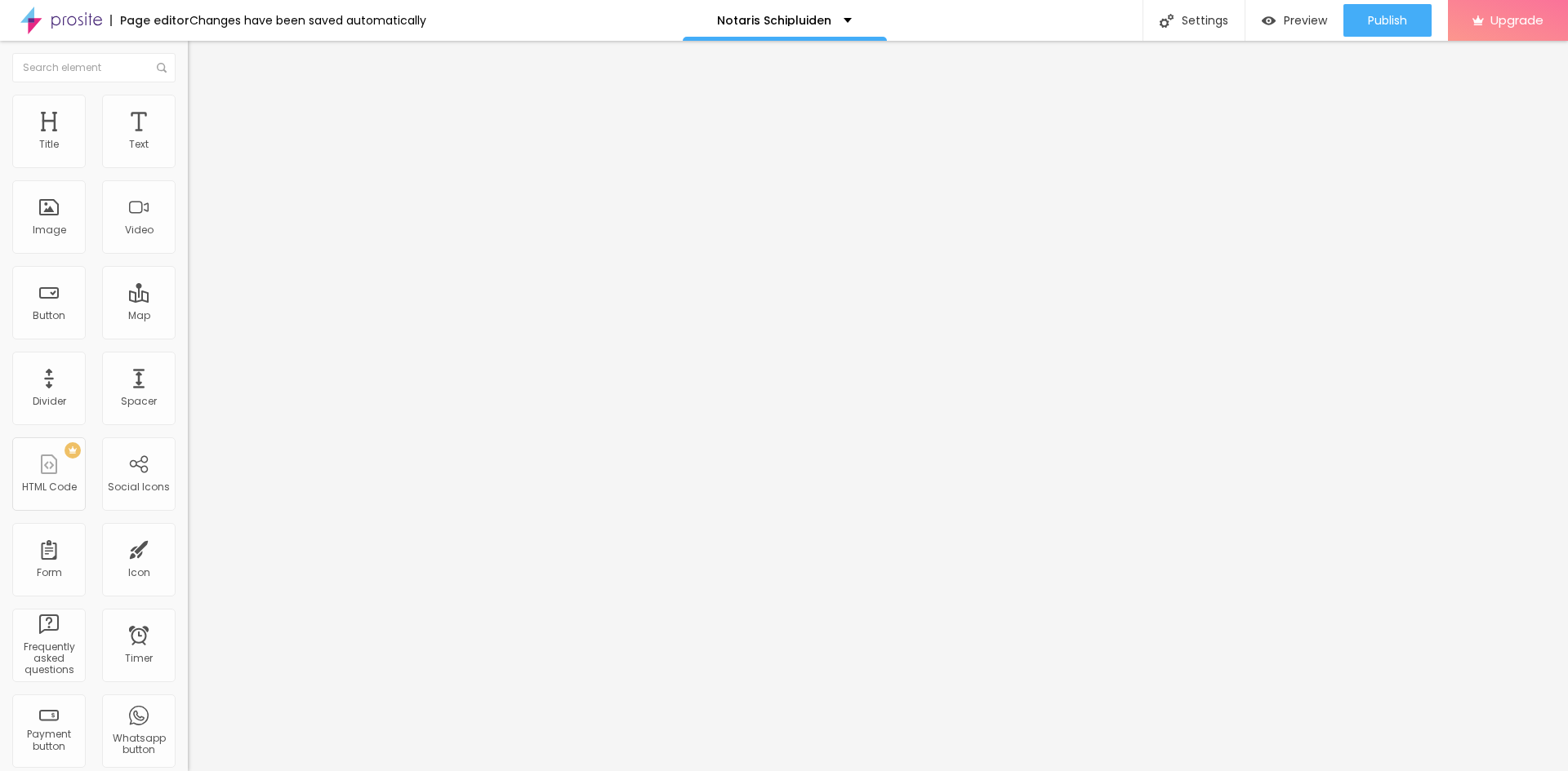
click at [200, 58] on img "button" at bounding box center [206, 59] width 13 height 13
click at [129, 130] on div "Text" at bounding box center [139, 131] width 74 height 74
click at [188, 140] on span "Add image" at bounding box center [221, 134] width 67 height 14
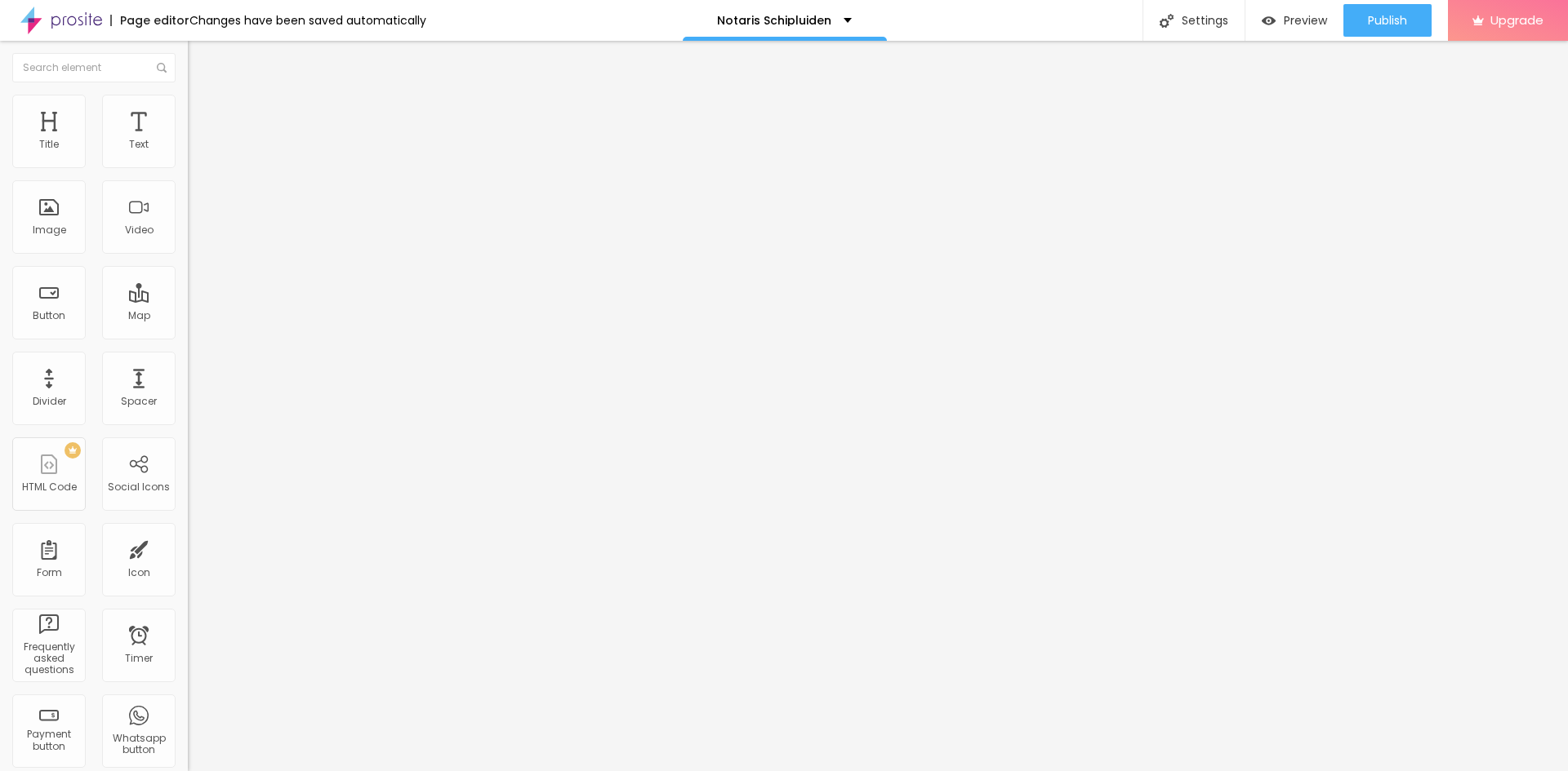
click at [188, 255] on span "Original" at bounding box center [207, 249] width 39 height 14
click at [188, 283] on div "Square 1:1" at bounding box center [282, 278] width 188 height 10
click at [188, 275] on span "Default" at bounding box center [206, 268] width 36 height 14
click at [188, 195] on div "Align" at bounding box center [282, 190] width 188 height 10
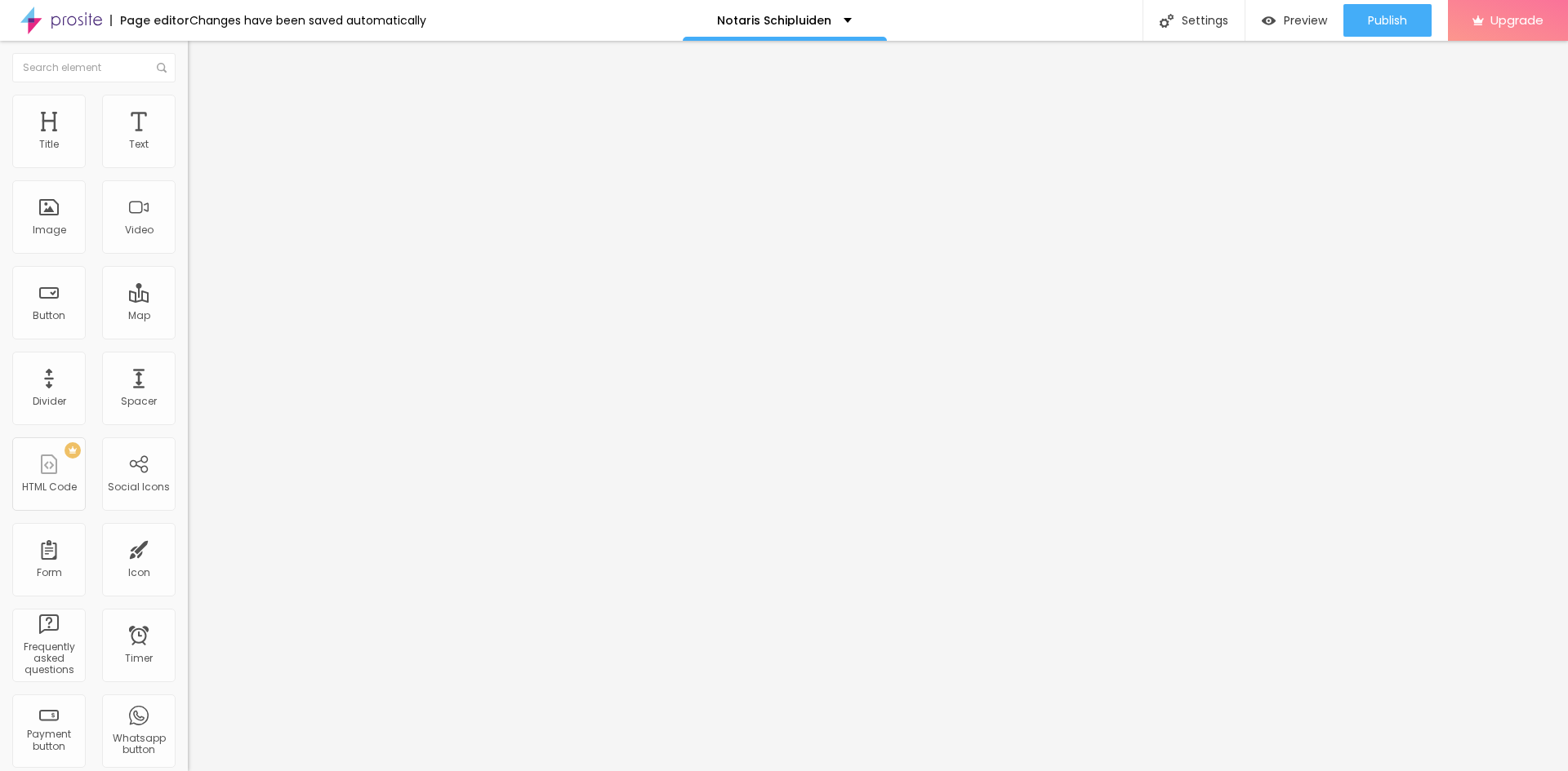
click at [188, 611] on div "Edit Image Content Style Advanced Change image Image description (Alt) Align As…" at bounding box center [282, 406] width 188 height 730
click at [188, 111] on img at bounding box center [195, 118] width 14 height 14
click at [188, 107] on li "Style" at bounding box center [282, 102] width 188 height 16
type input "95"
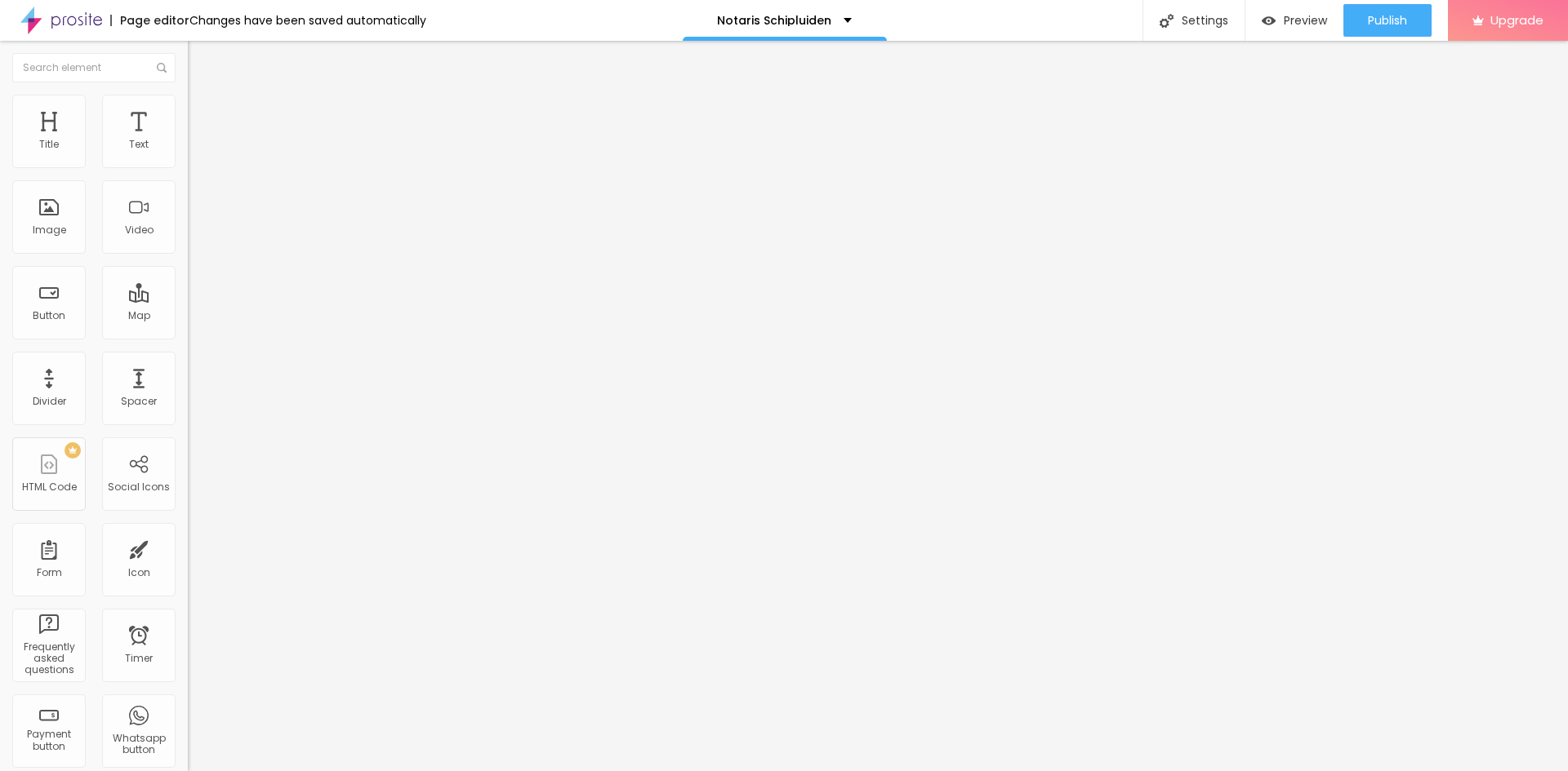
type input "90"
type input "85"
type input "80"
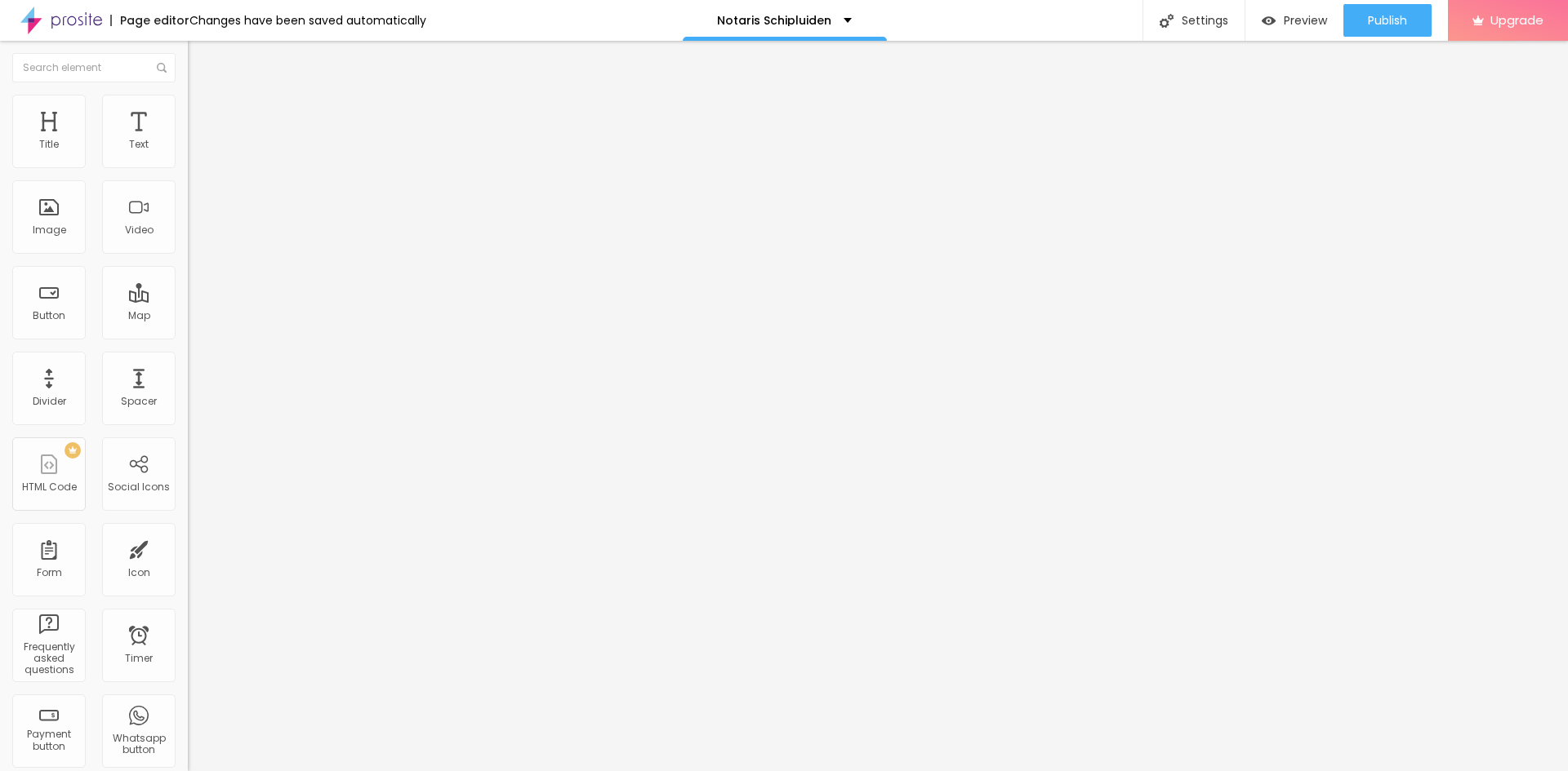
type input "80"
type input "75"
type input "70"
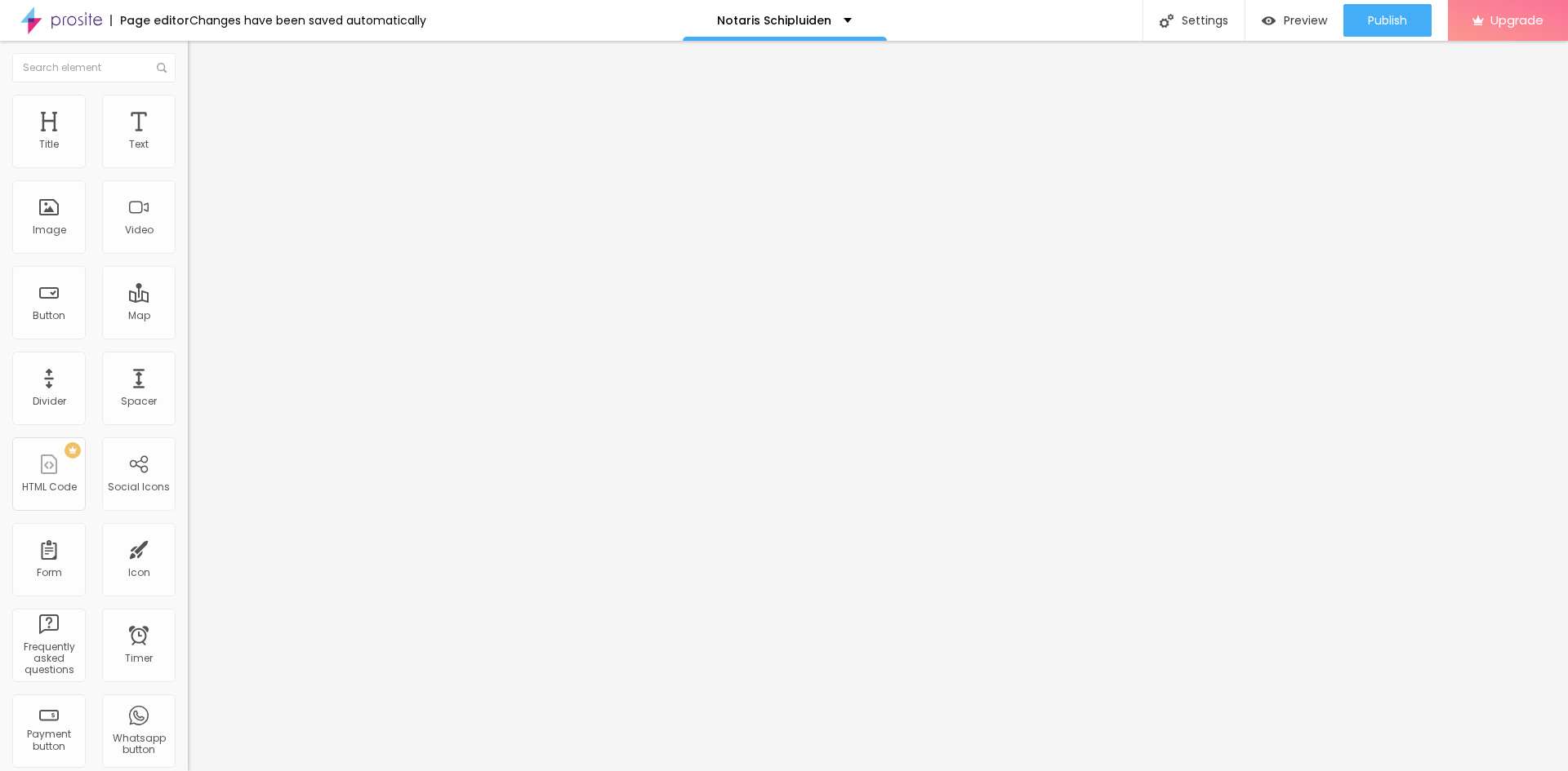
type input "65"
type input "60"
type input "55"
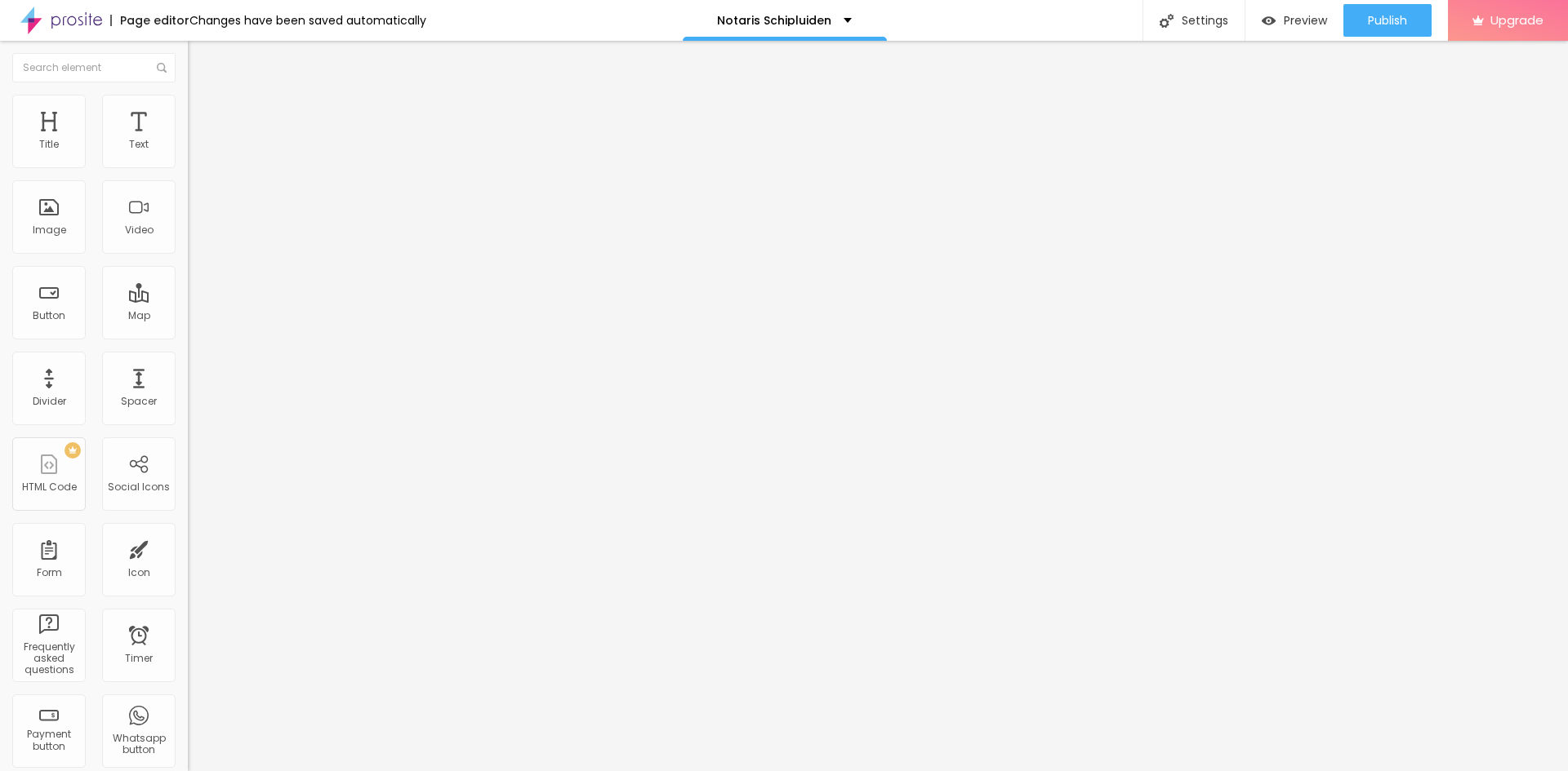
type input "55"
type input "50"
type input "45"
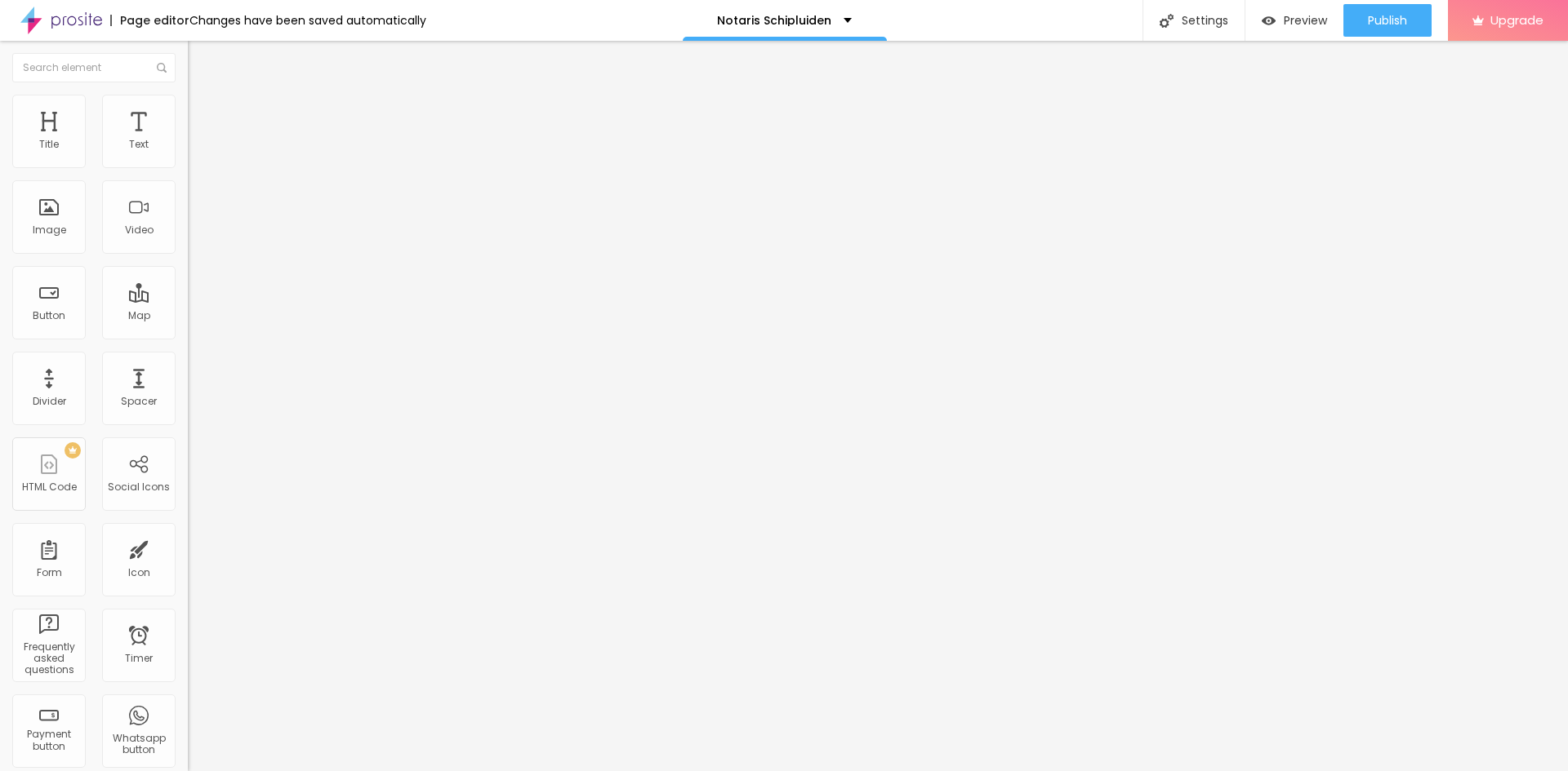
type input "50"
type input "55"
drag, startPoint x: 153, startPoint y: 180, endPoint x: 90, endPoint y: 182, distance: 63.0
type input "55"
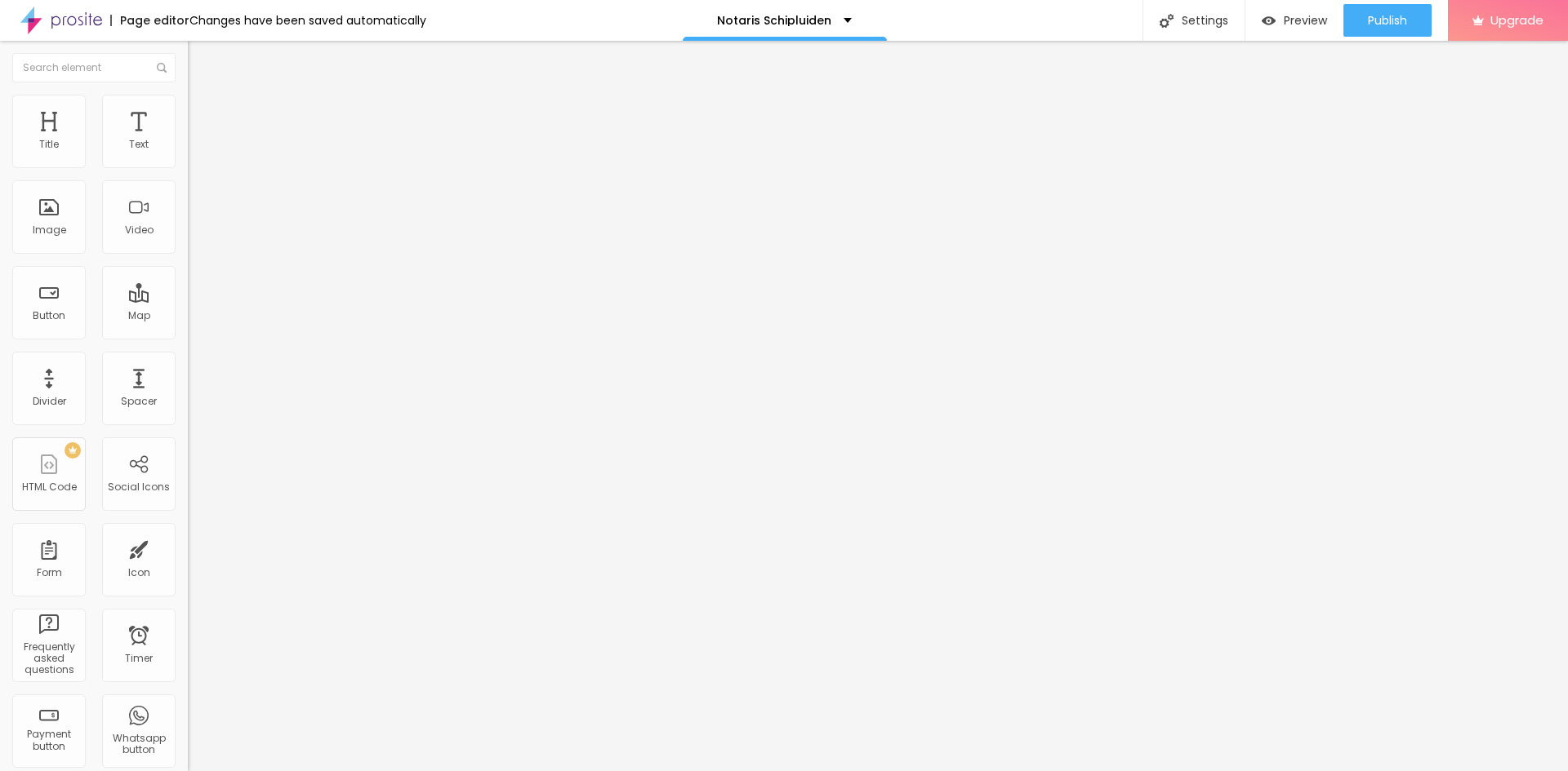
click at [188, 167] on input "range" at bounding box center [240, 160] width 106 height 13
click at [200, 60] on img "button" at bounding box center [206, 59] width 13 height 13
click at [200, 58] on img "button" at bounding box center [206, 59] width 13 height 13
click at [188, 154] on input "text" at bounding box center [286, 145] width 196 height 16
paste input "[URL][DOMAIN_NAME]"
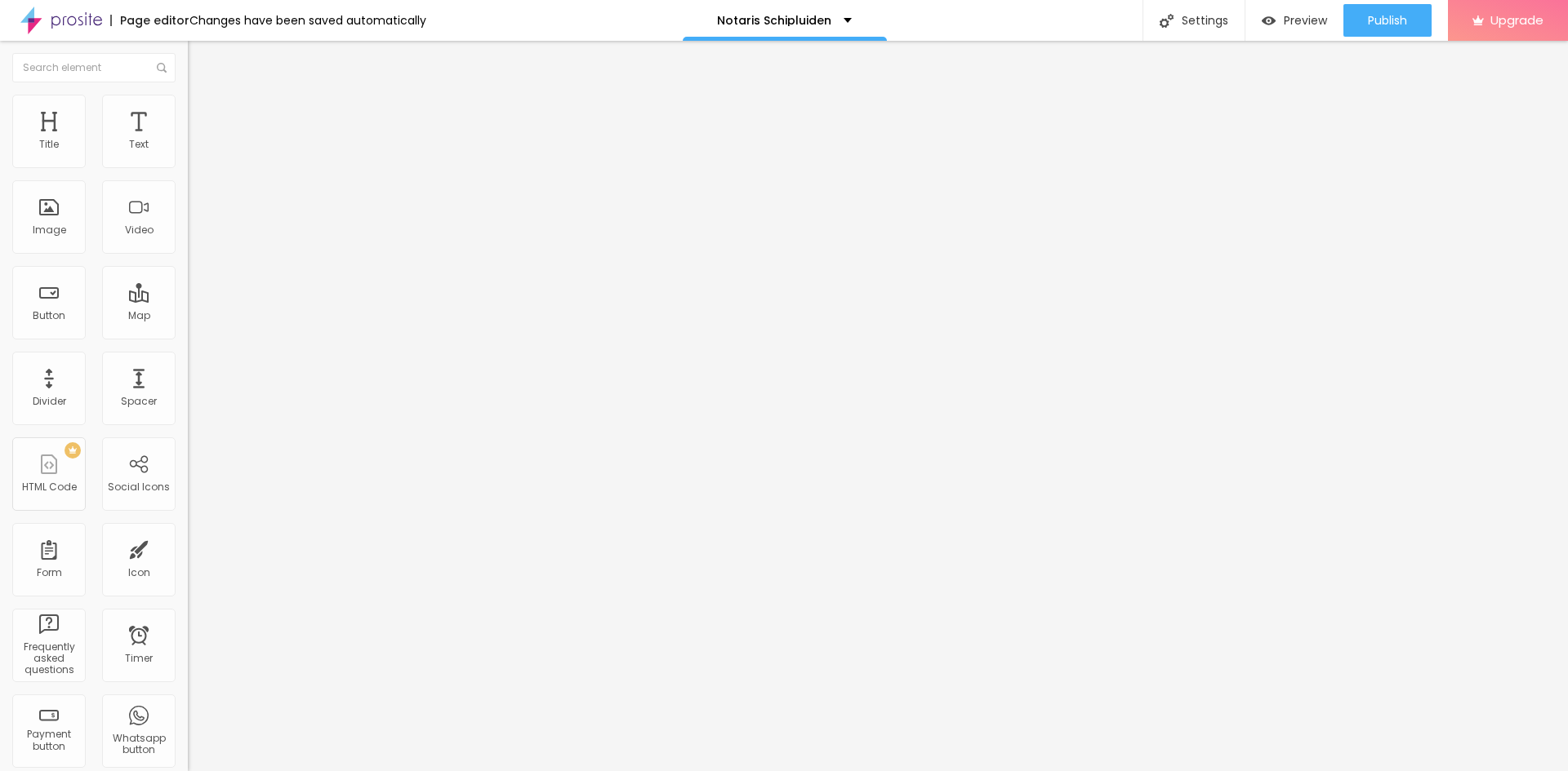
scroll to position [0, 67]
type input "[URL][DOMAIN_NAME]"
click at [188, 105] on li "Style" at bounding box center [282, 102] width 188 height 16
type input "99"
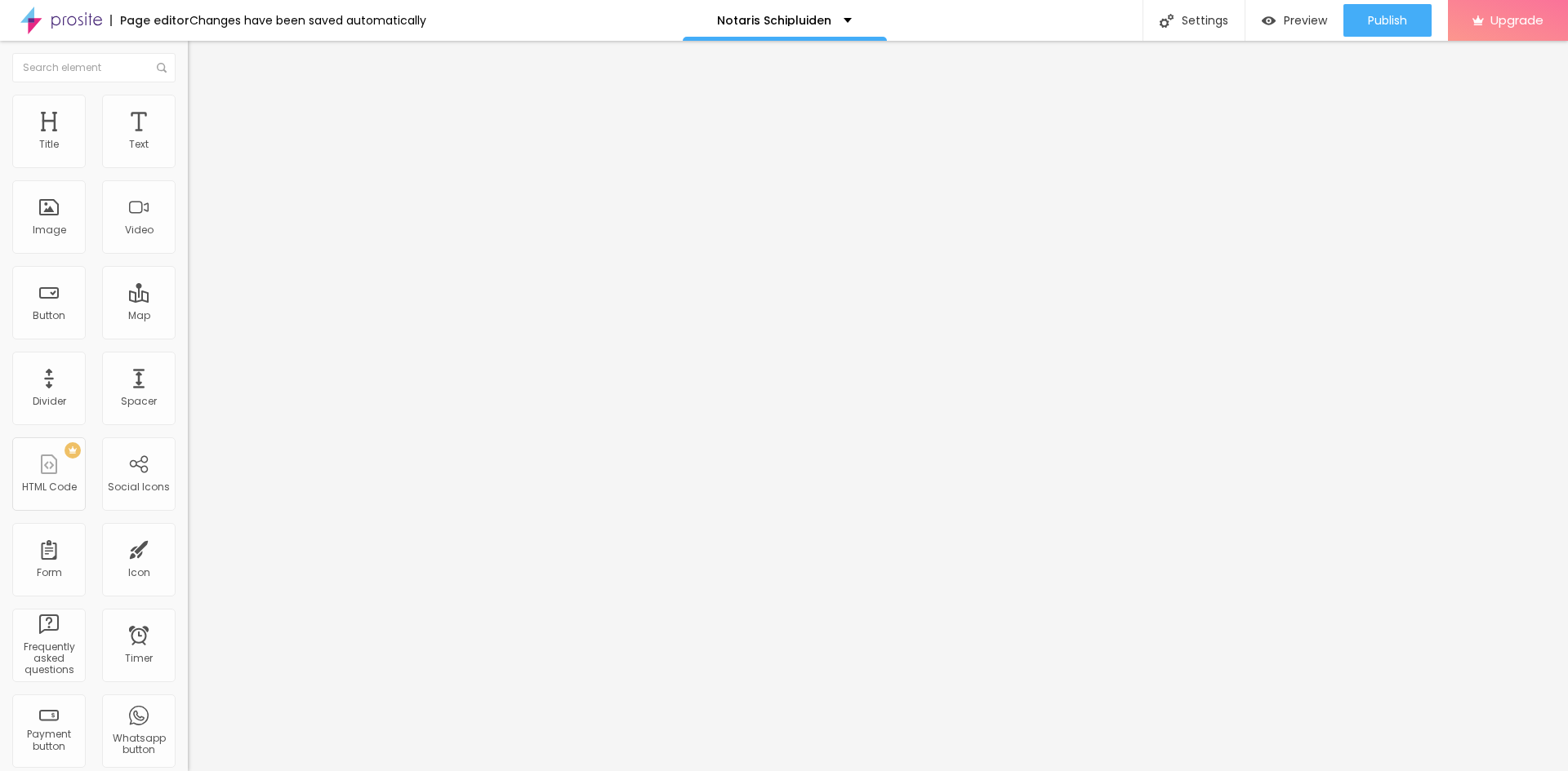
type input "99"
type input "98"
type input "96"
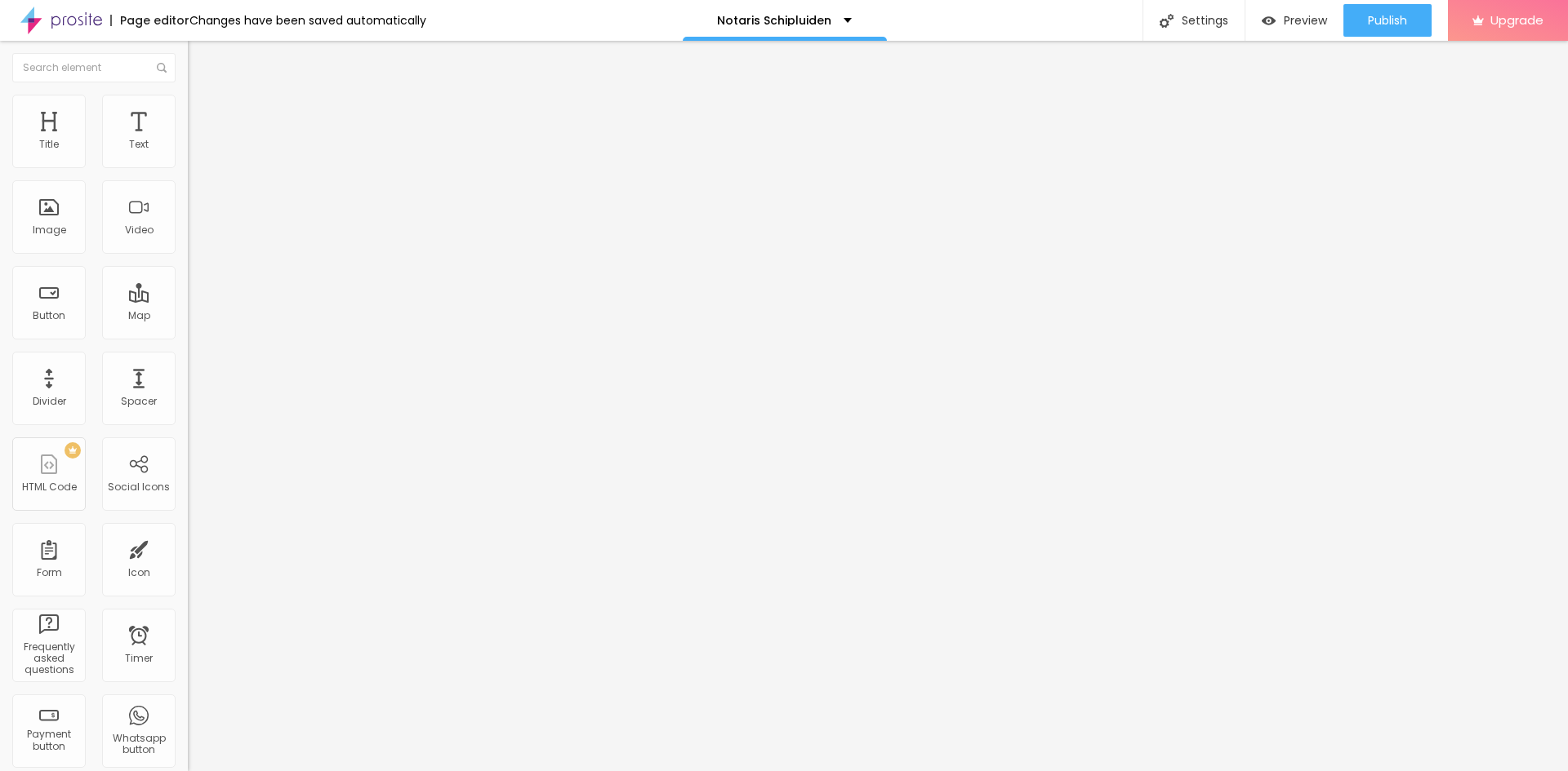
type input "70"
type input "68"
type input "66"
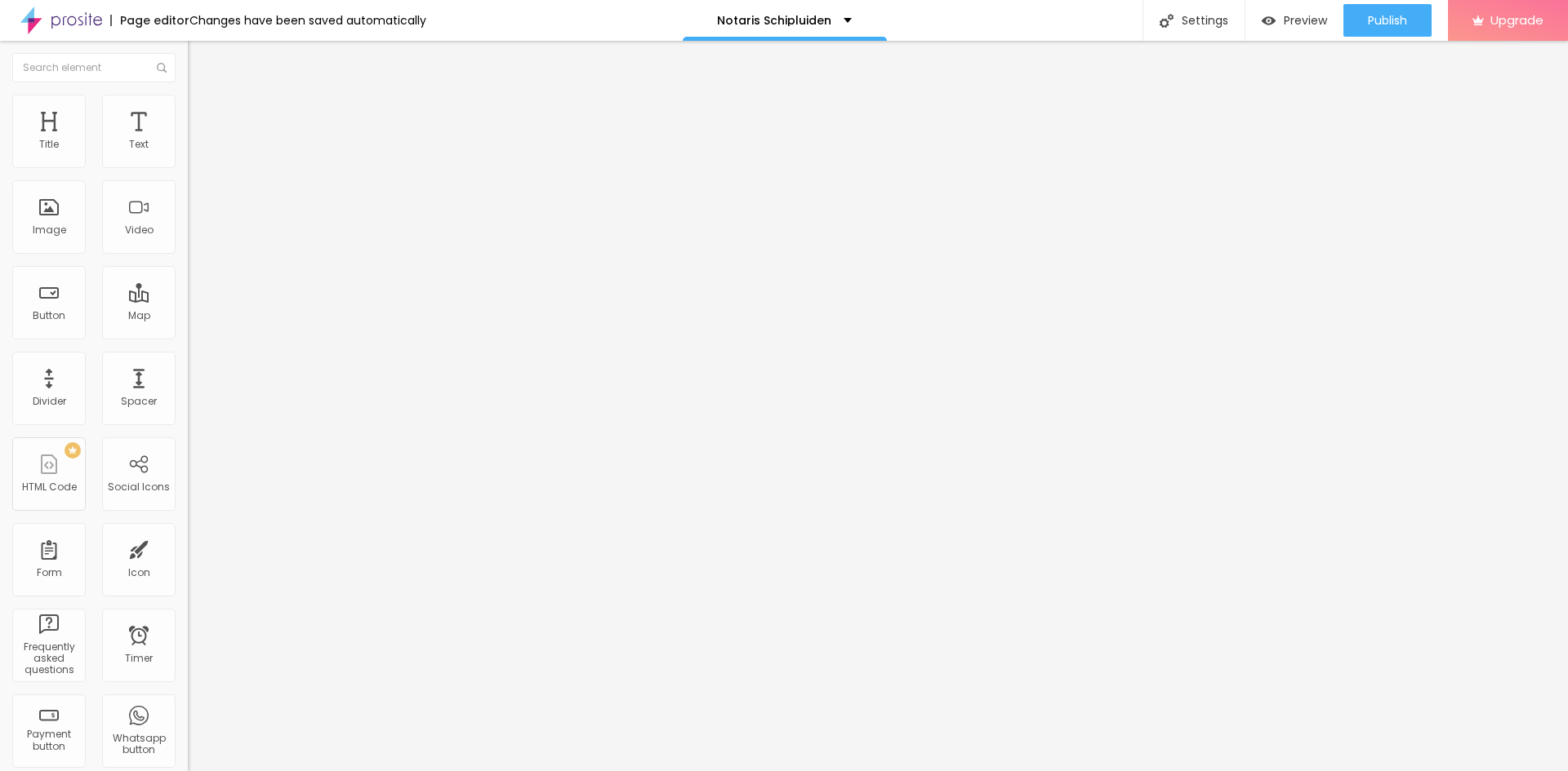
type input "66"
type input "65"
type input "64"
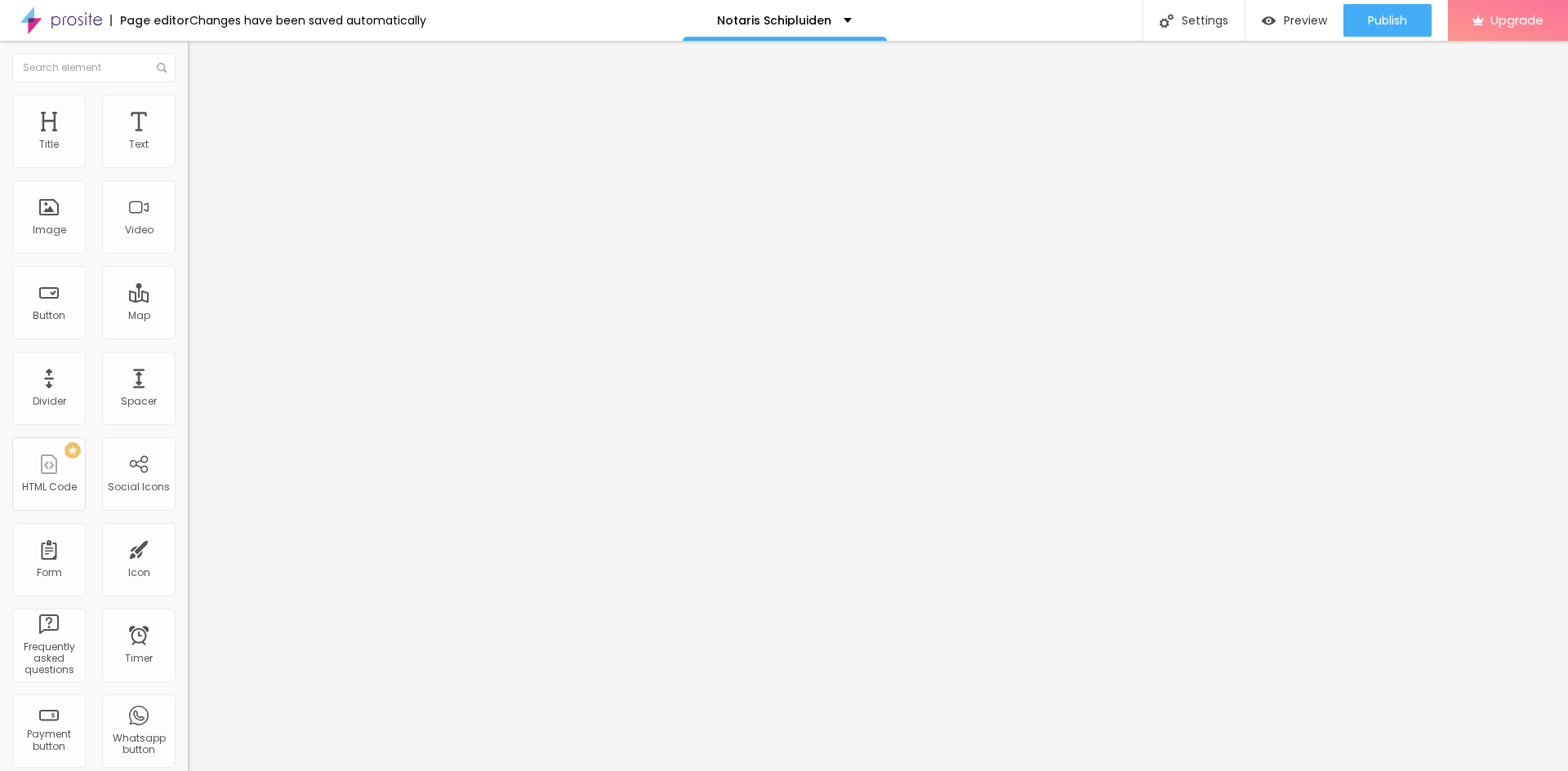
type input "63"
type input "62"
type input "59"
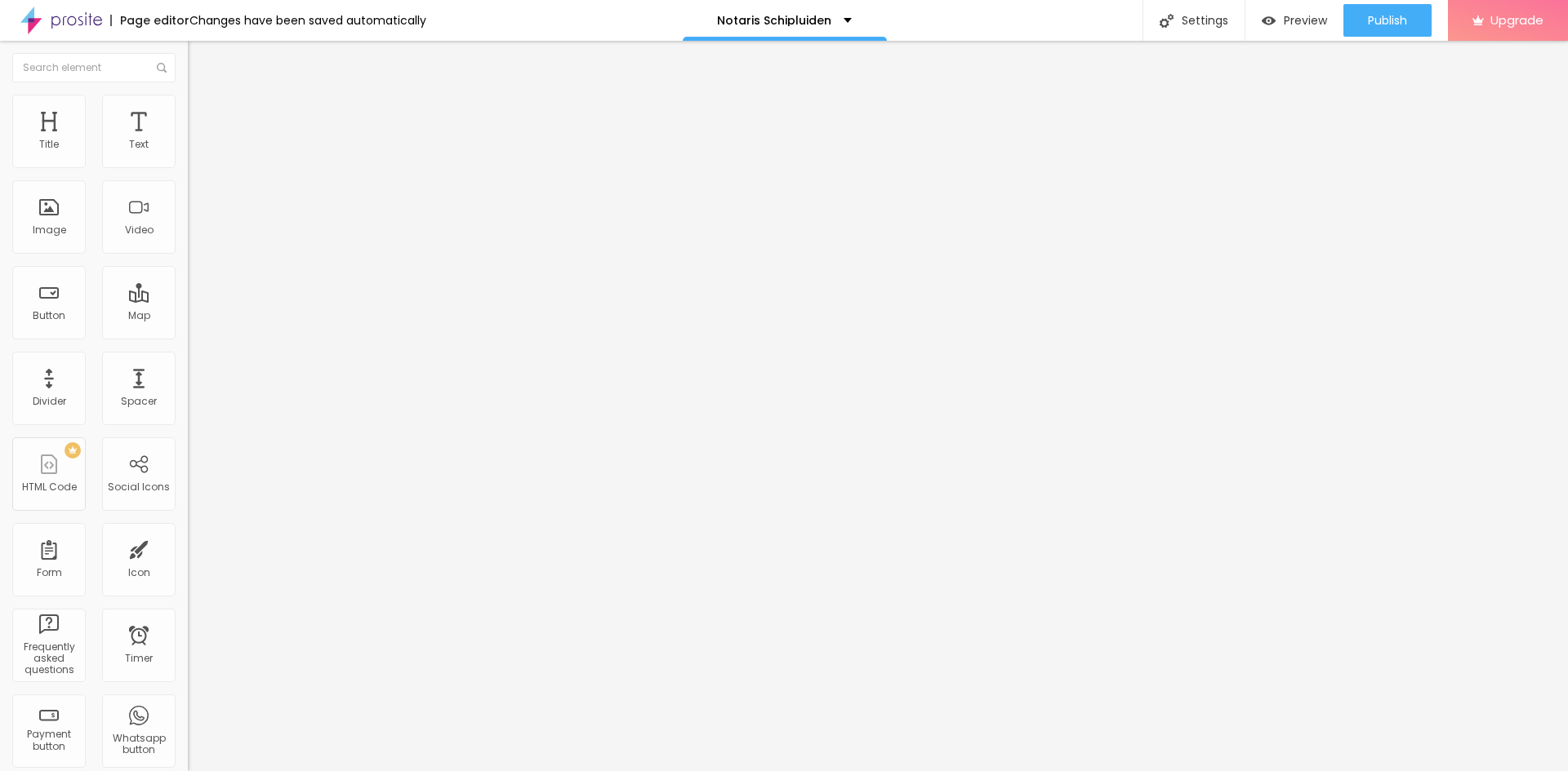
type input "59"
type input "57"
type input "52"
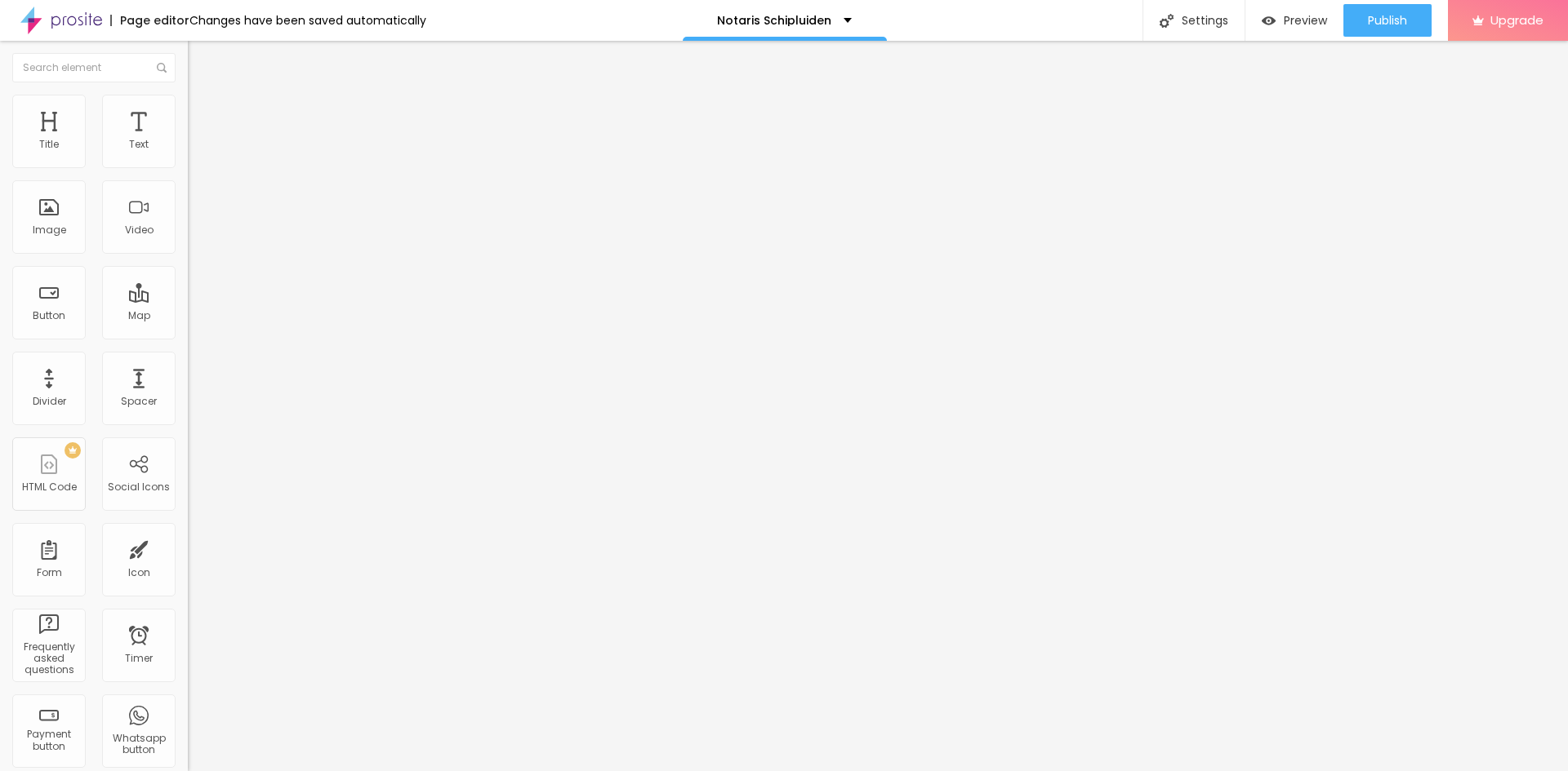
type input "51"
type input "50"
type input "49"
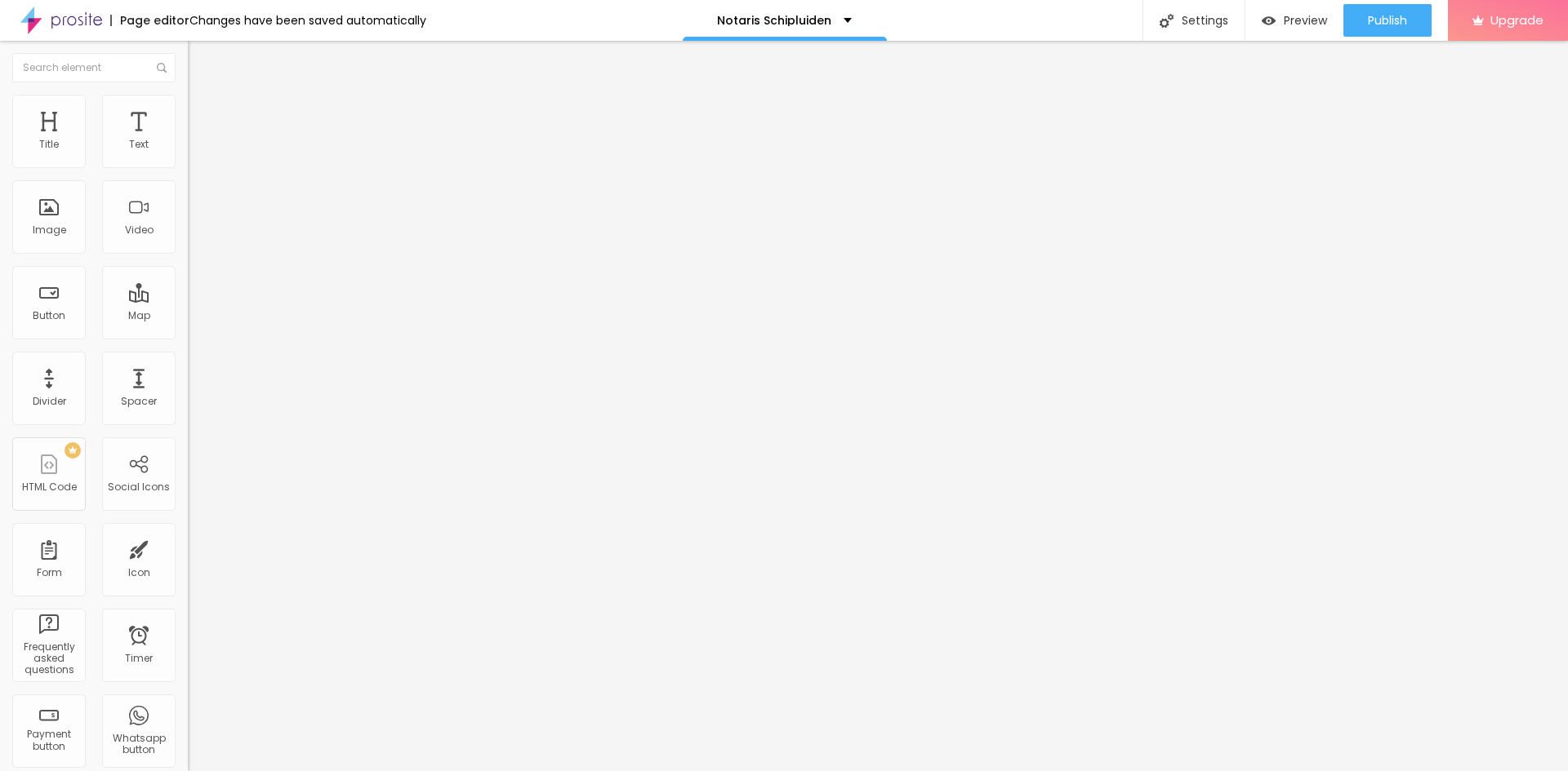
type input "49"
type input "48"
type input "47"
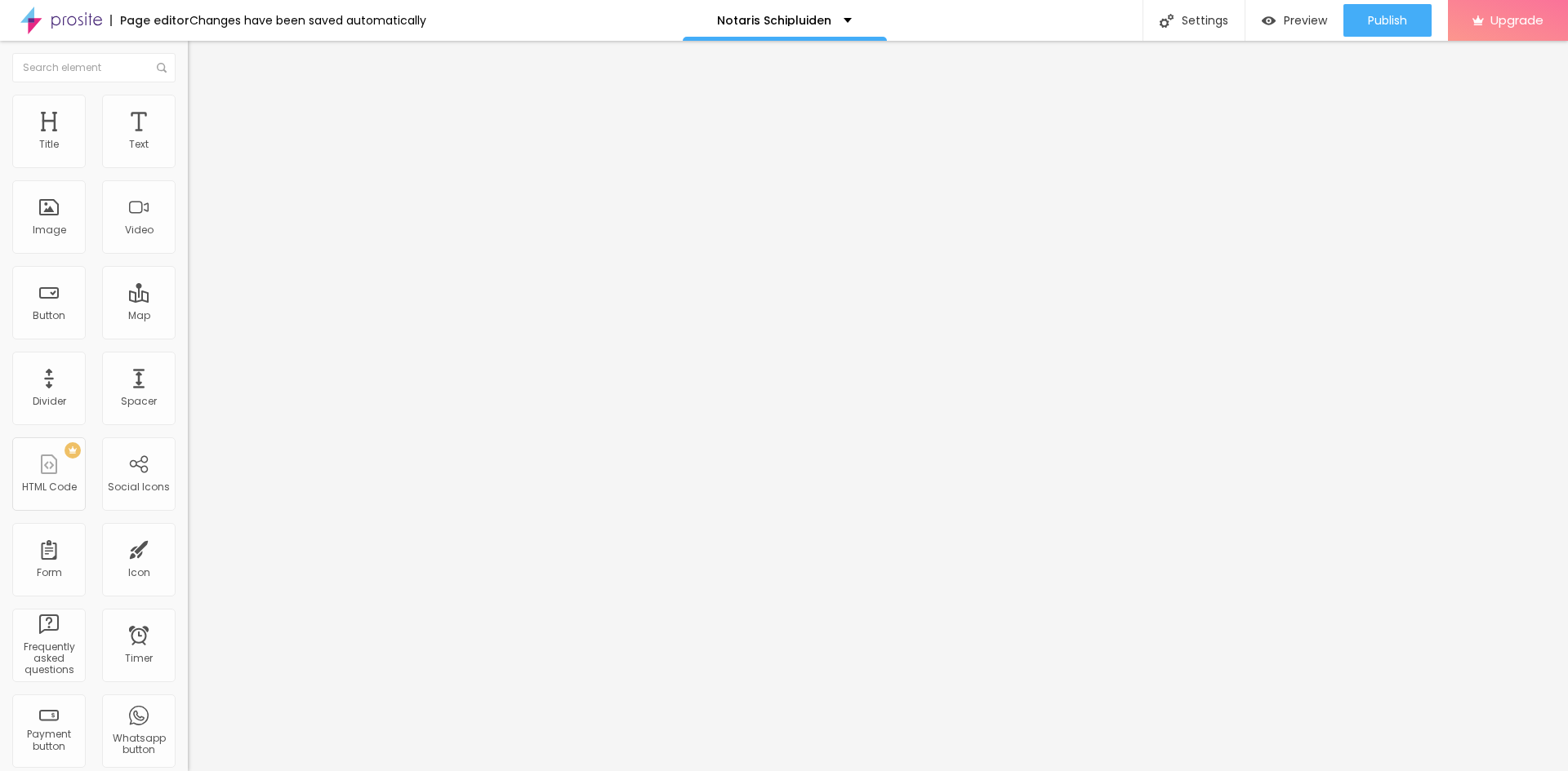
type input "46"
drag, startPoint x: 167, startPoint y: 176, endPoint x: 53, endPoint y: 186, distance: 114.4
type input "46"
click at [188, 167] on input "range" at bounding box center [240, 160] width 106 height 13
click at [188, 111] on img at bounding box center [195, 118] width 14 height 14
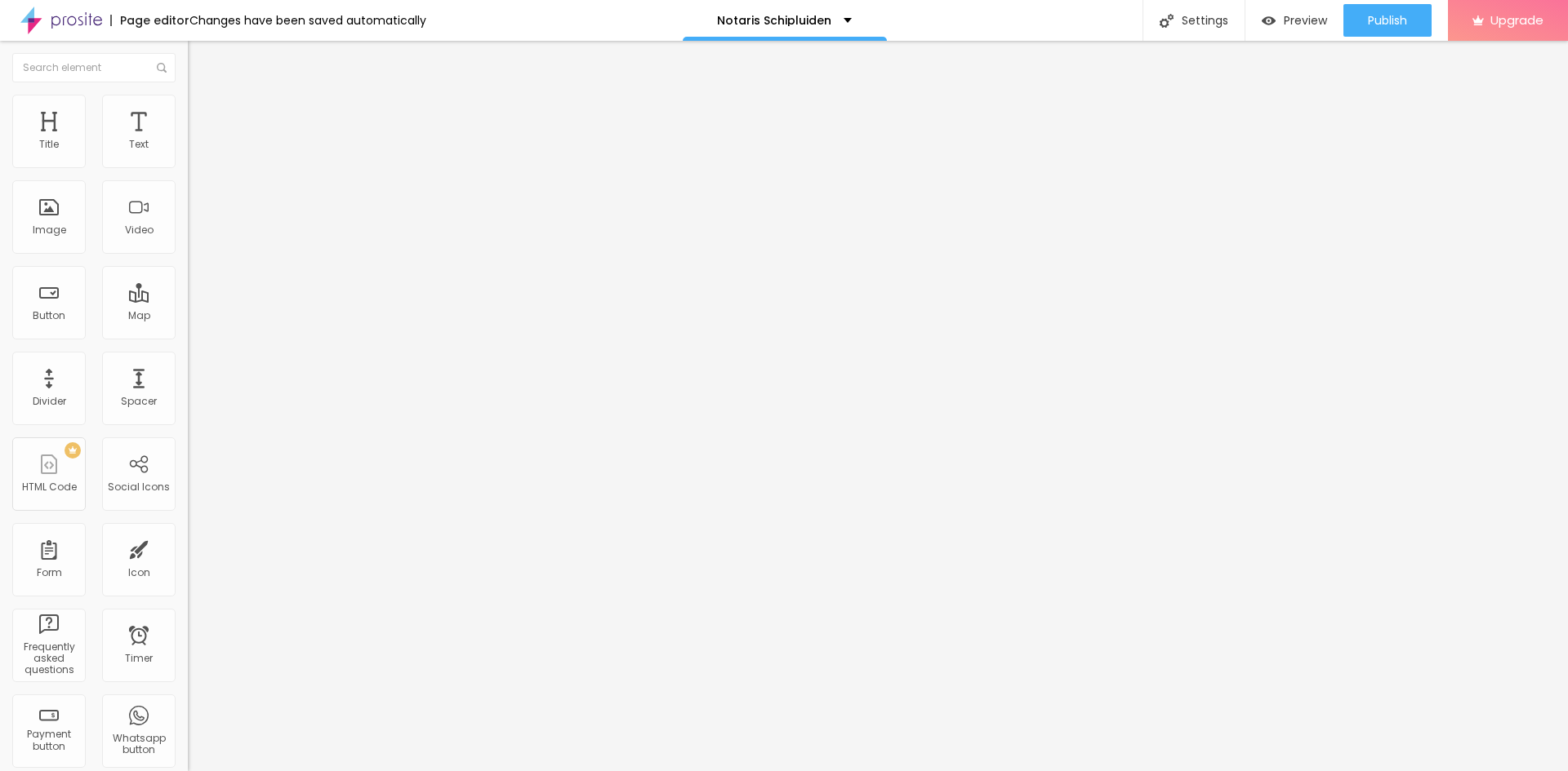
click at [188, 93] on img at bounding box center [195, 85] width 14 height 14
click at [1294, 17] on span "Preview" at bounding box center [1305, 19] width 43 height 13
drag, startPoint x: 87, startPoint y: 180, endPoint x: 18, endPoint y: 187, distance: 69.4
click at [188, 154] on input "Click me" at bounding box center [286, 145] width 196 height 16
type input "Gratis Advies en Offerte Aanvragen >"
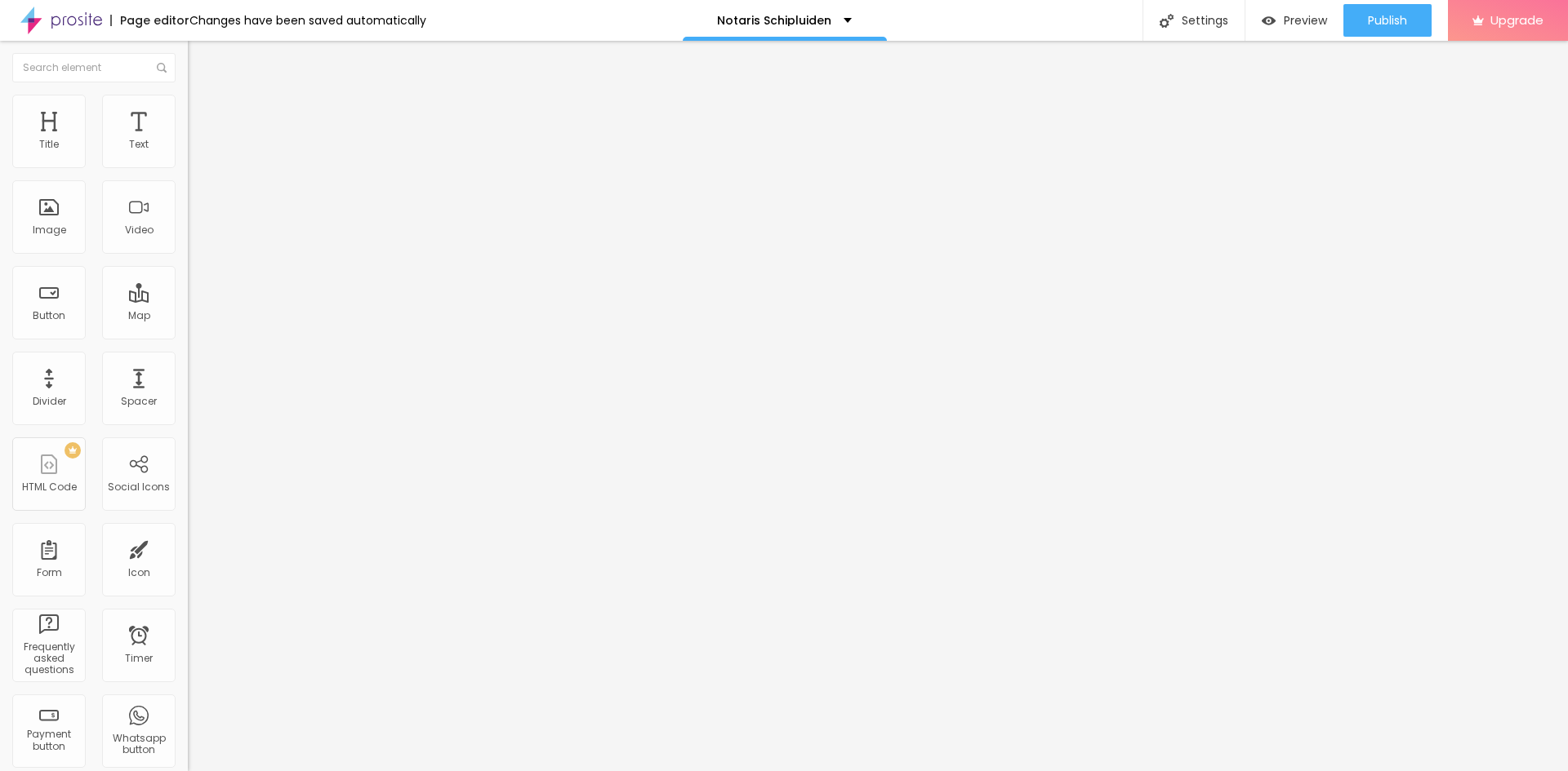
click at [188, 336] on input "https://" at bounding box center [286, 328] width 196 height 16
drag, startPoint x: 39, startPoint y: 364, endPoint x: 60, endPoint y: 353, distance: 23.7
click at [188, 364] on div "Open in new tab" at bounding box center [282, 361] width 188 height 8
click at [188, 331] on input "https://" at bounding box center [286, 328] width 196 height 16
type input "[URL][DOMAIN_NAME]"
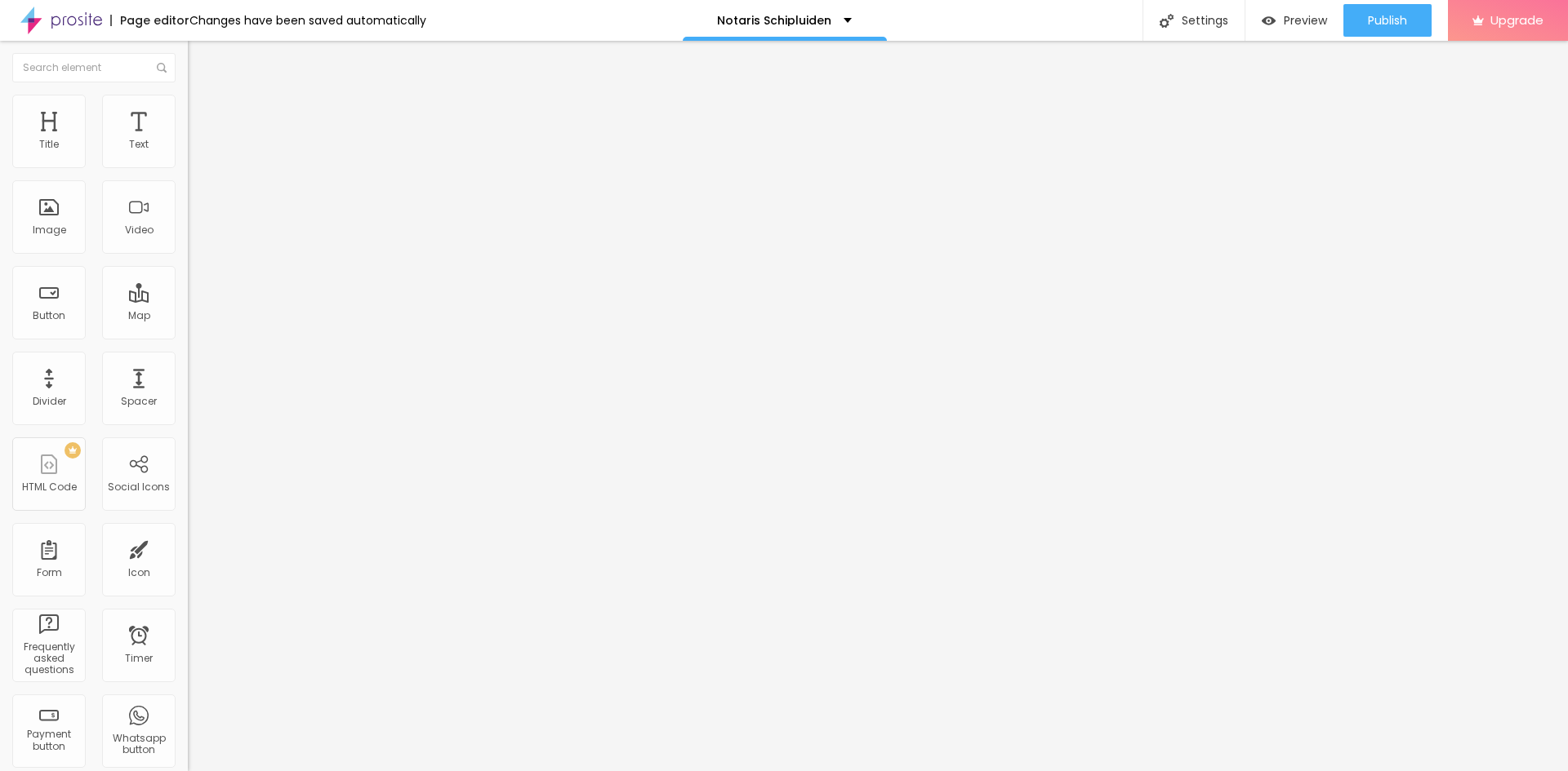
click at [188, 107] on li "Style" at bounding box center [282, 102] width 188 height 16
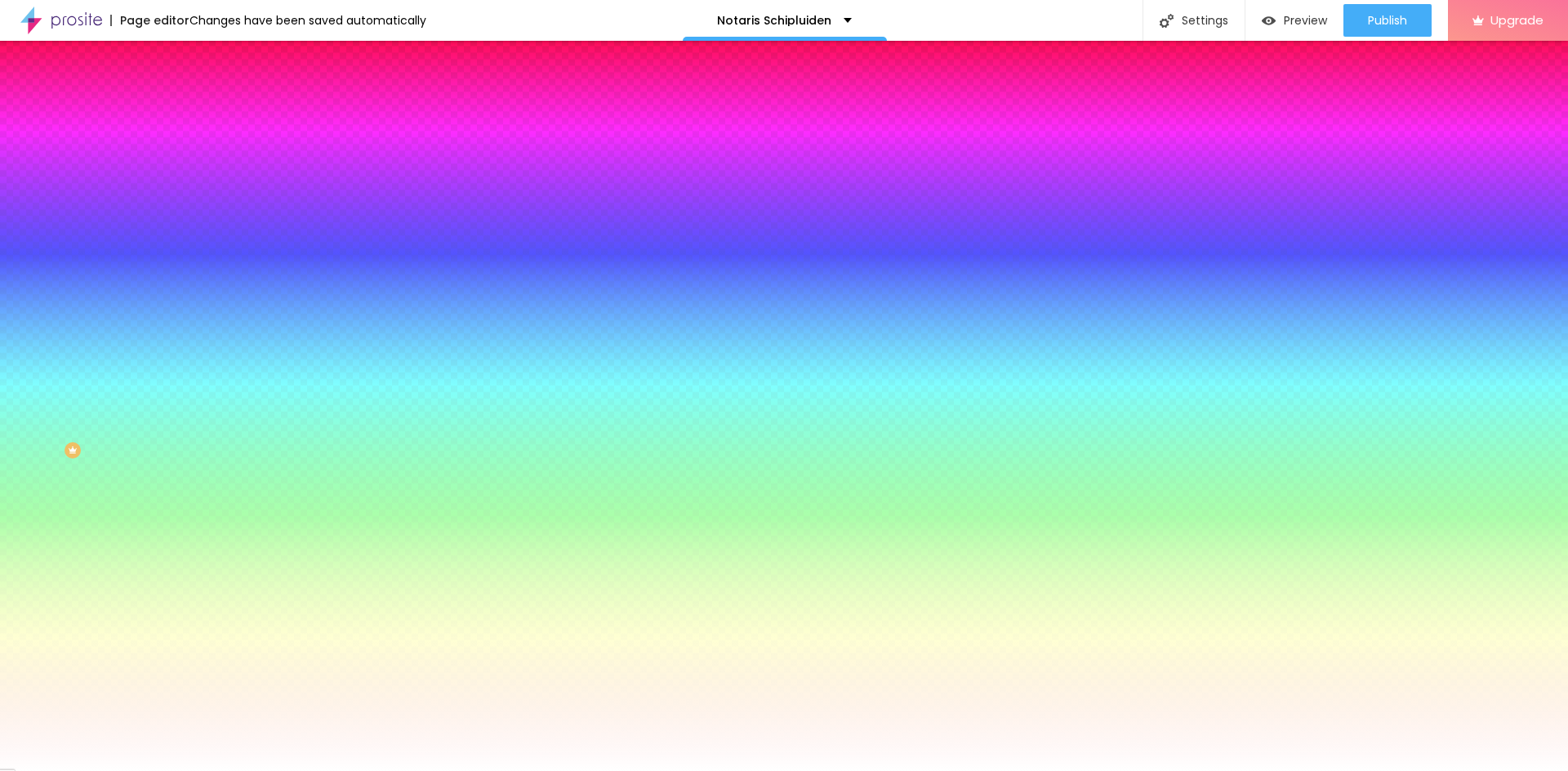
click at [188, 162] on input "#FFFFFF" at bounding box center [286, 163] width 196 height 16
click at [188, 156] on div at bounding box center [282, 156] width 188 height 0
click at [144, 197] on div at bounding box center [784, 386] width 1568 height 771
click at [144, 191] on div at bounding box center [784, 386] width 1568 height 771
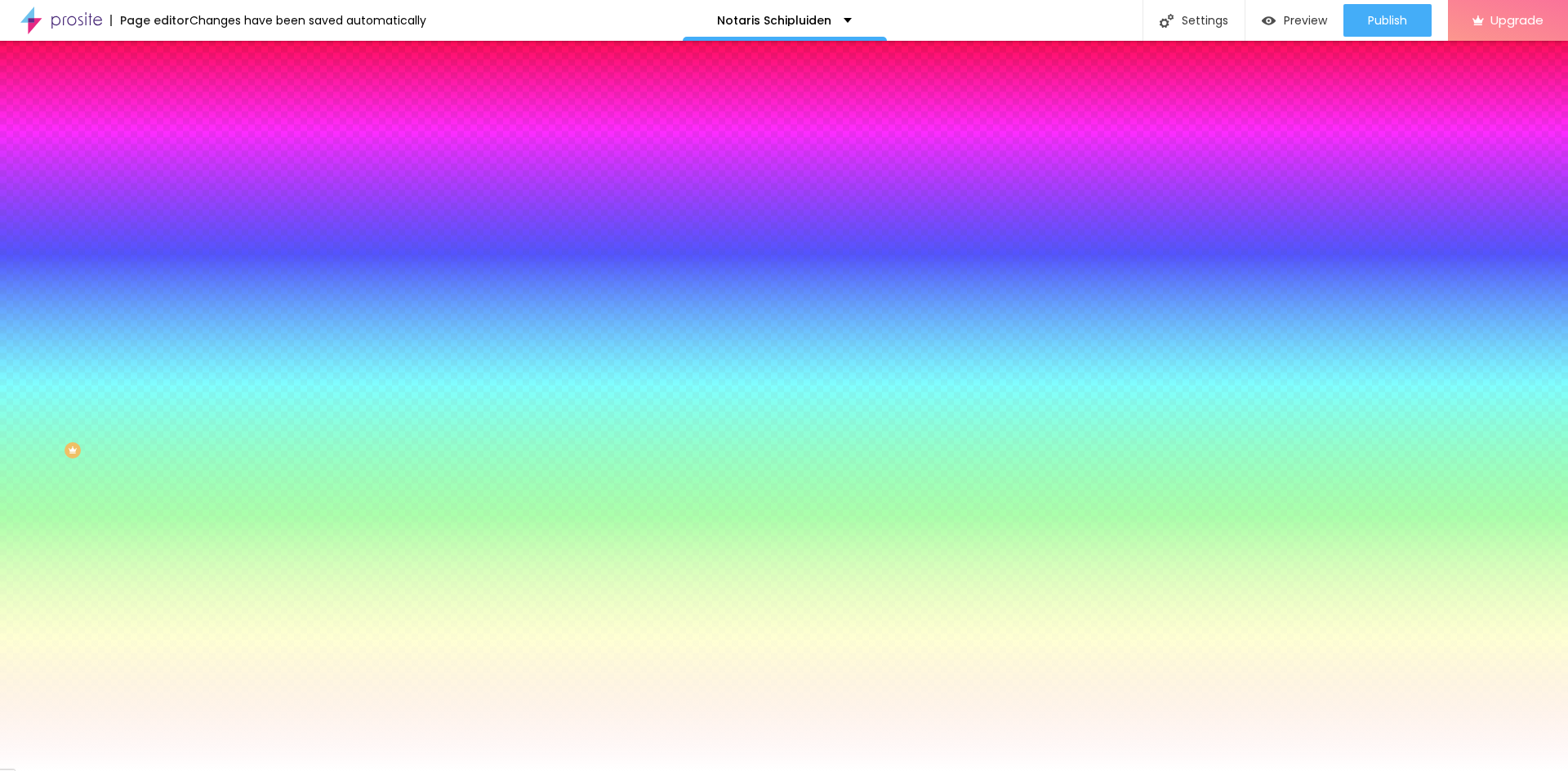
click at [108, 197] on div at bounding box center [784, 386] width 1568 height 771
click at [188, 567] on div "Edit Button Content Style Advanced Background Color Reset to default #FFFFFF Ty…" at bounding box center [282, 406] width 188 height 730
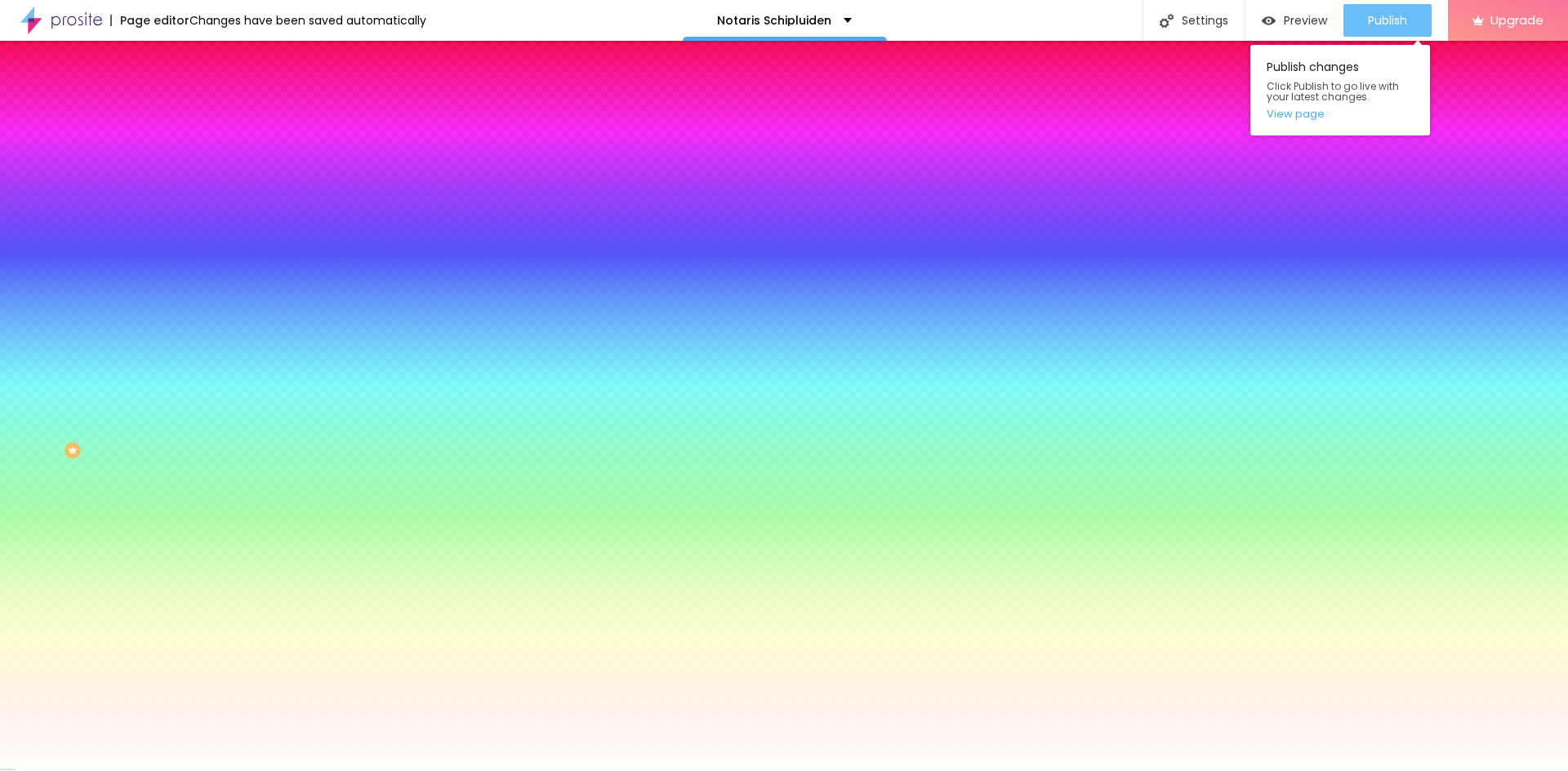
click at [1378, 14] on span "Publish" at bounding box center [1387, 19] width 39 height 13
click at [1293, 115] on link "View page" at bounding box center [1340, 113] width 147 height 11
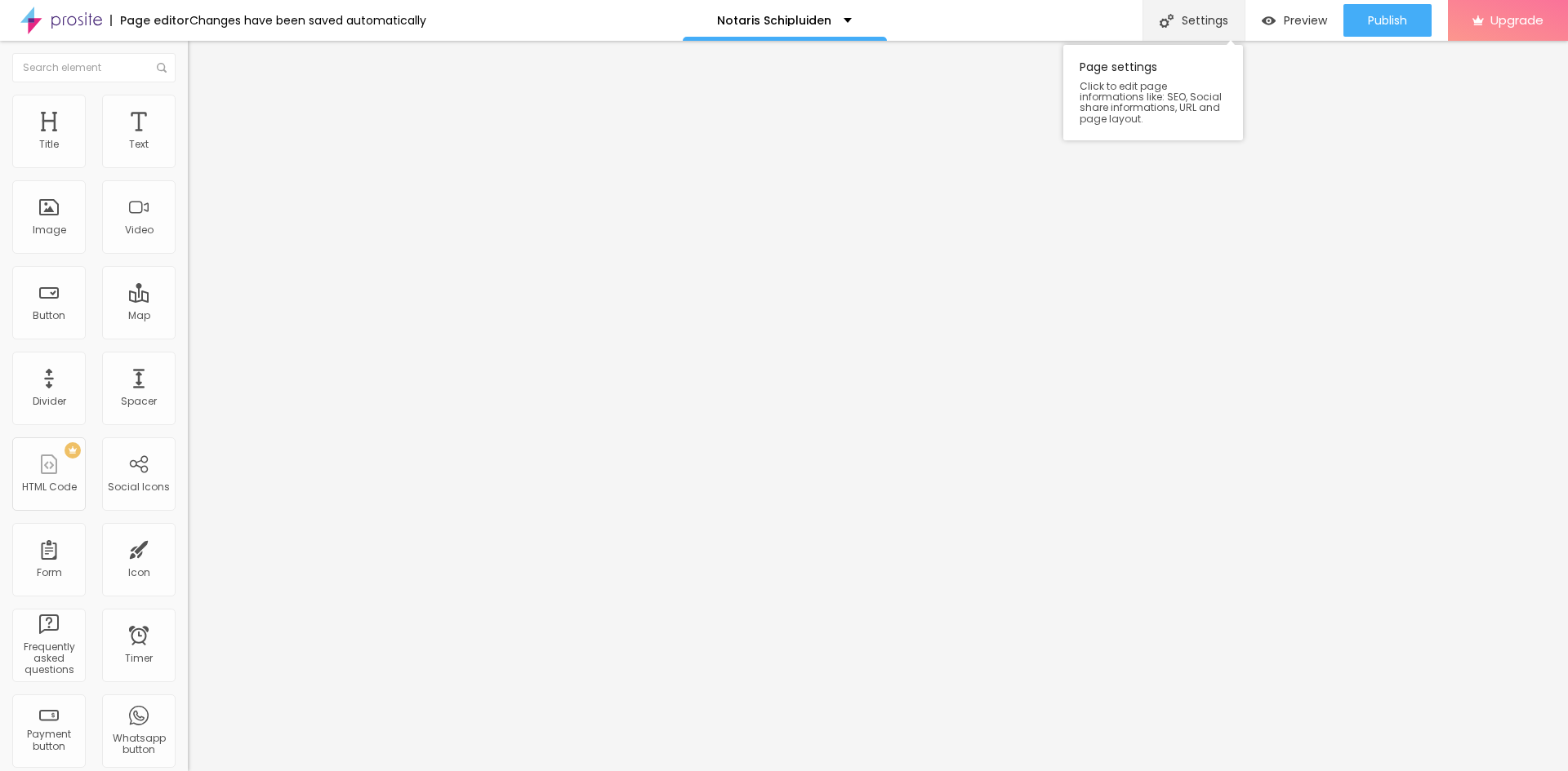
click at [1204, 26] on div "Settings" at bounding box center [1193, 20] width 102 height 41
type input "Notaris Schipluiden (Gratis Advies)"
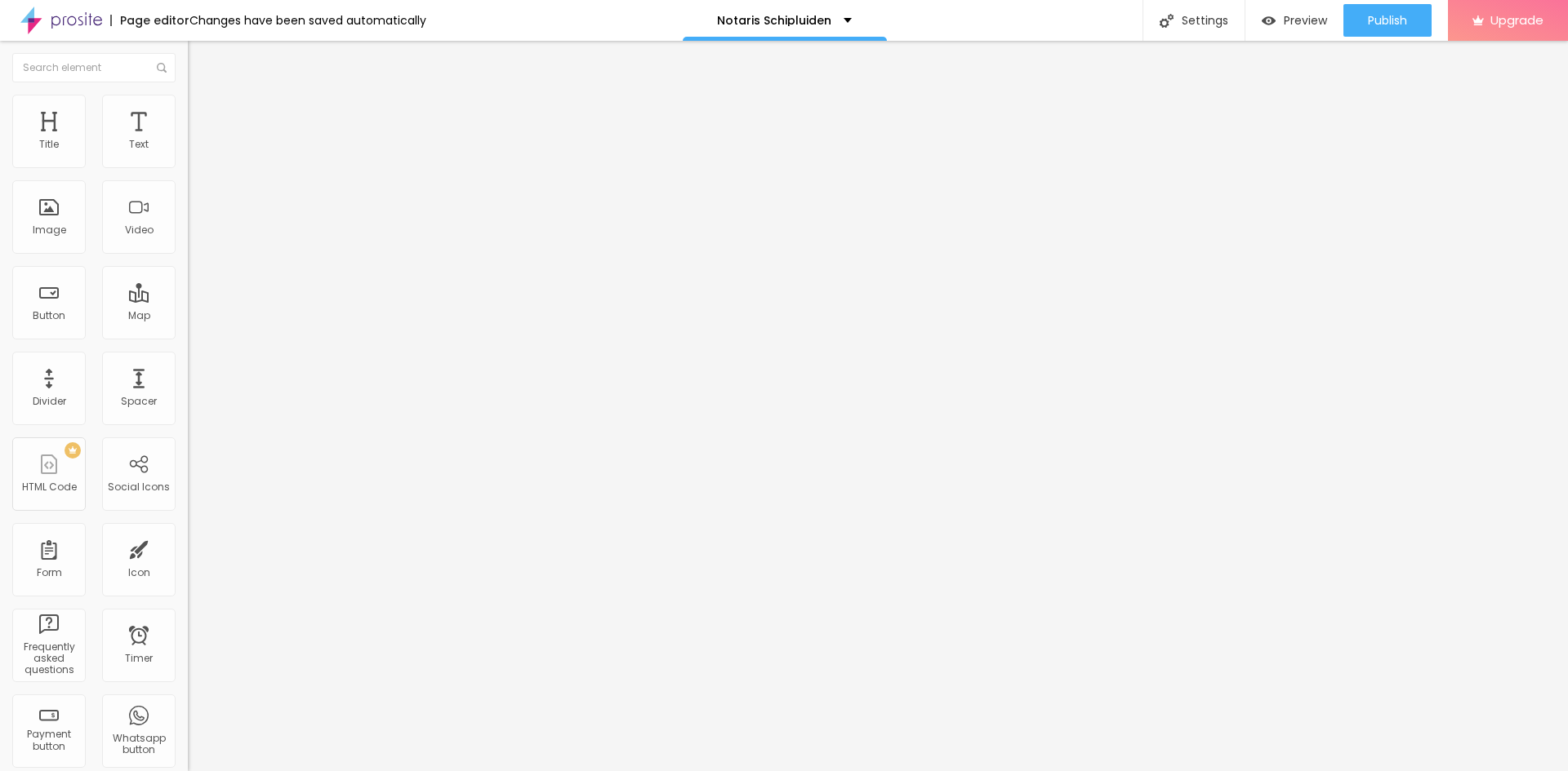
type textarea "notaris, notaris schipluiden, notariskantoor"
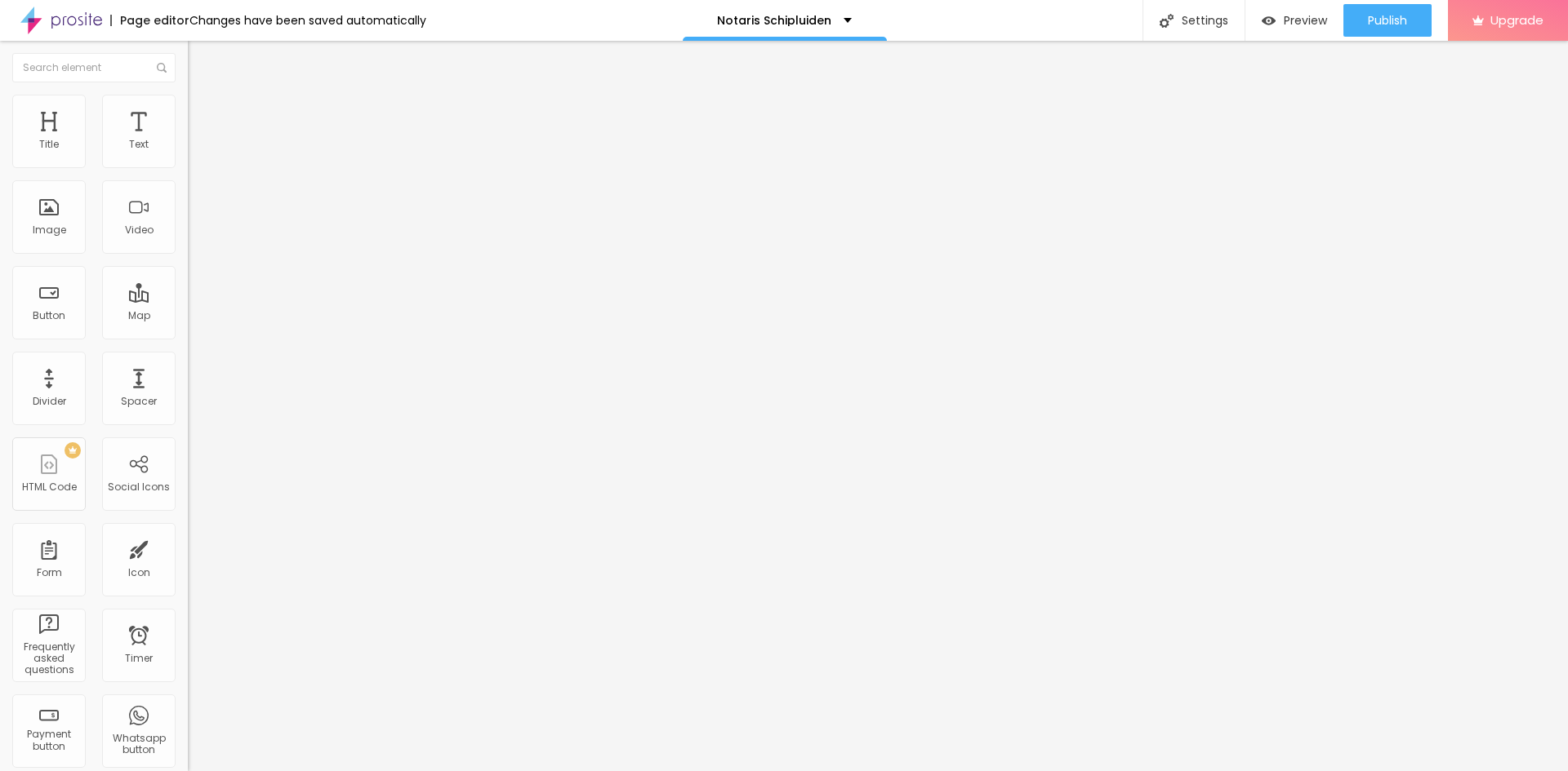
paste textarea "Notaris Schipluiden helpt bij huis, testament, huwelijkse voorwaarden, BV opric…"
drag, startPoint x: 818, startPoint y: 454, endPoint x: 795, endPoint y: 454, distance: 23.0
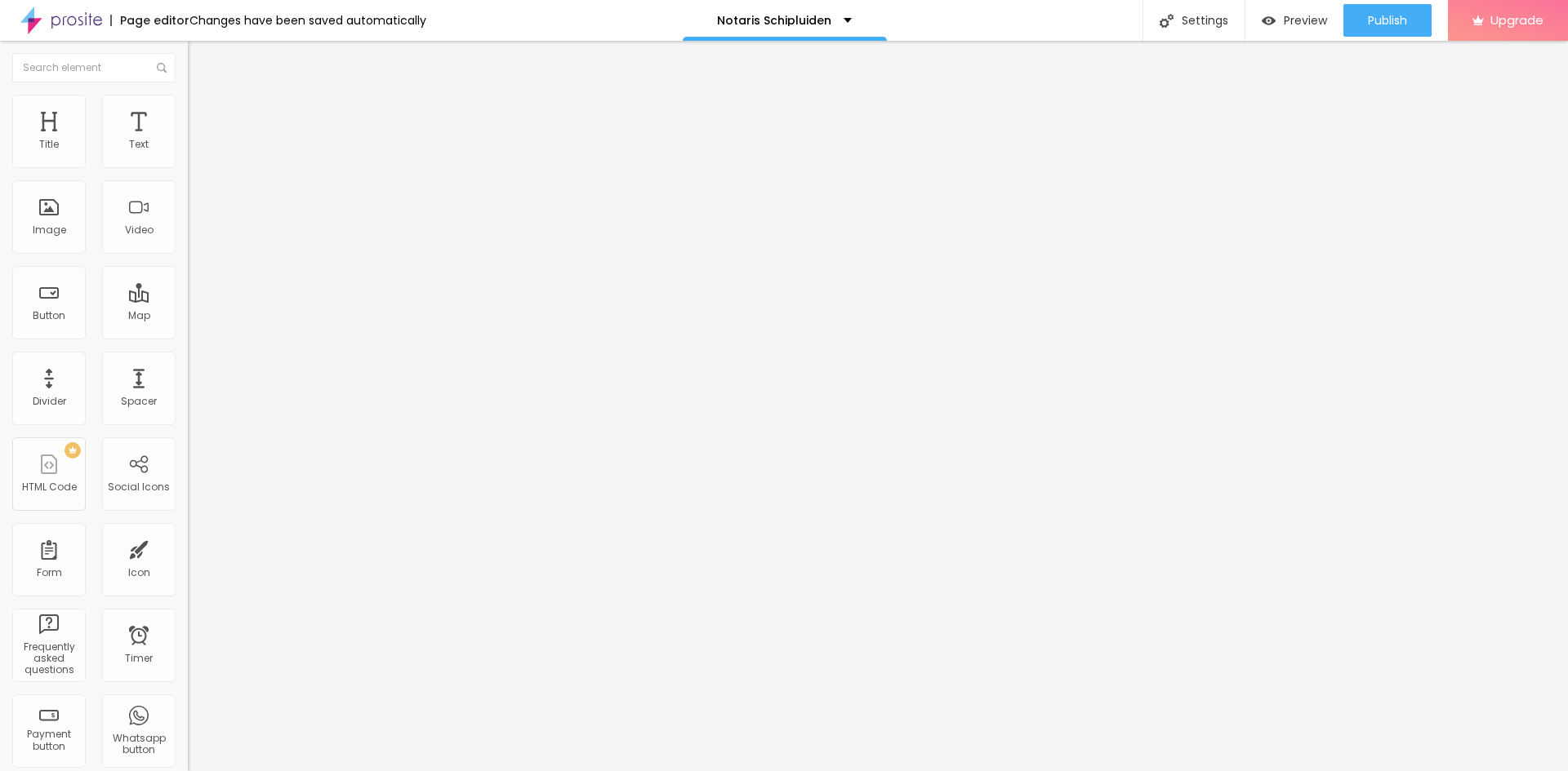
type textarea "Notaris Schipluiden helpt bij hypotheek, testament, huwelijkse voorwaarden, BV …"
click at [825, 19] on div "Notaris Schipluiden" at bounding box center [784, 20] width 134 height 12
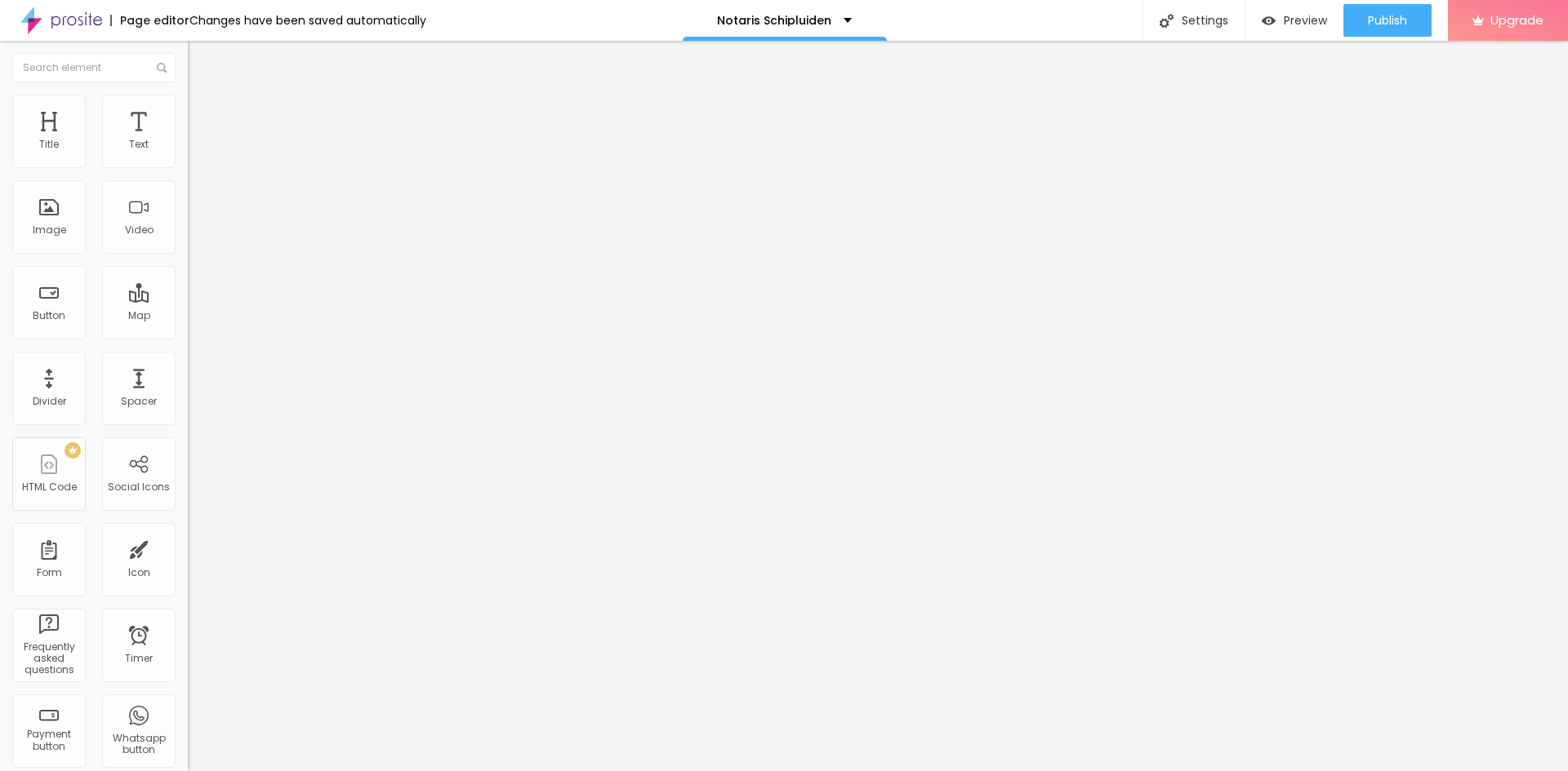
click at [995, 25] on div "Page editor Changes have been saved automatically Notaris Schipluiden Settings …" at bounding box center [784, 20] width 1568 height 41
click at [57, 14] on img at bounding box center [61, 20] width 82 height 41
